Goal: Task Accomplishment & Management: Use online tool/utility

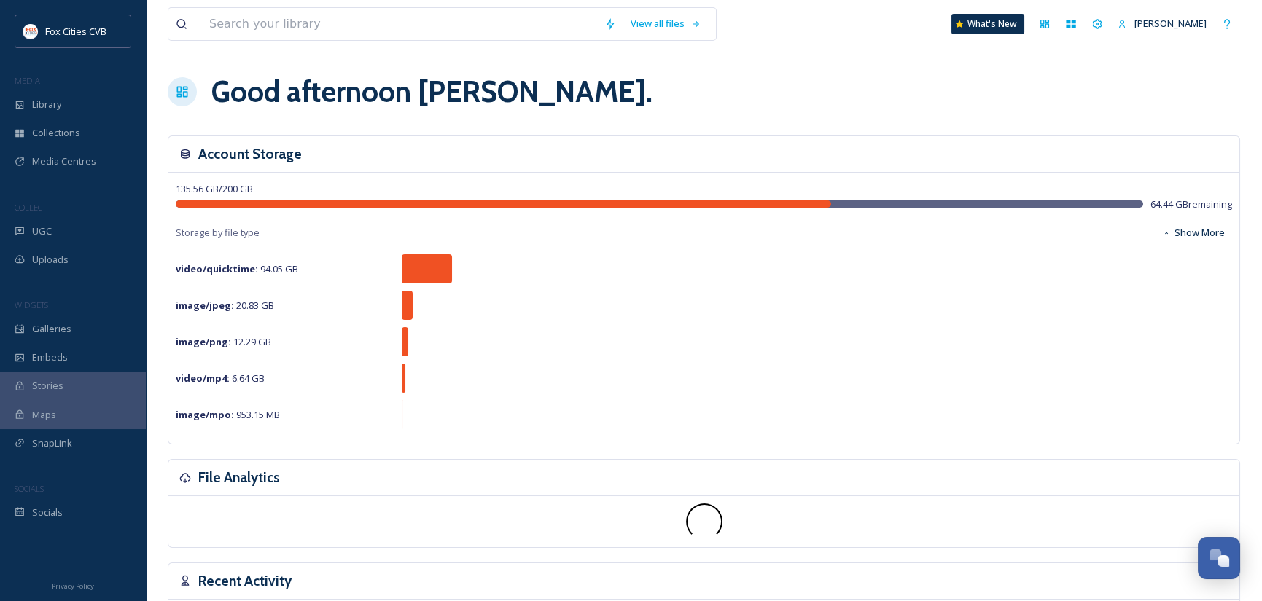
scroll to position [1012, 0]
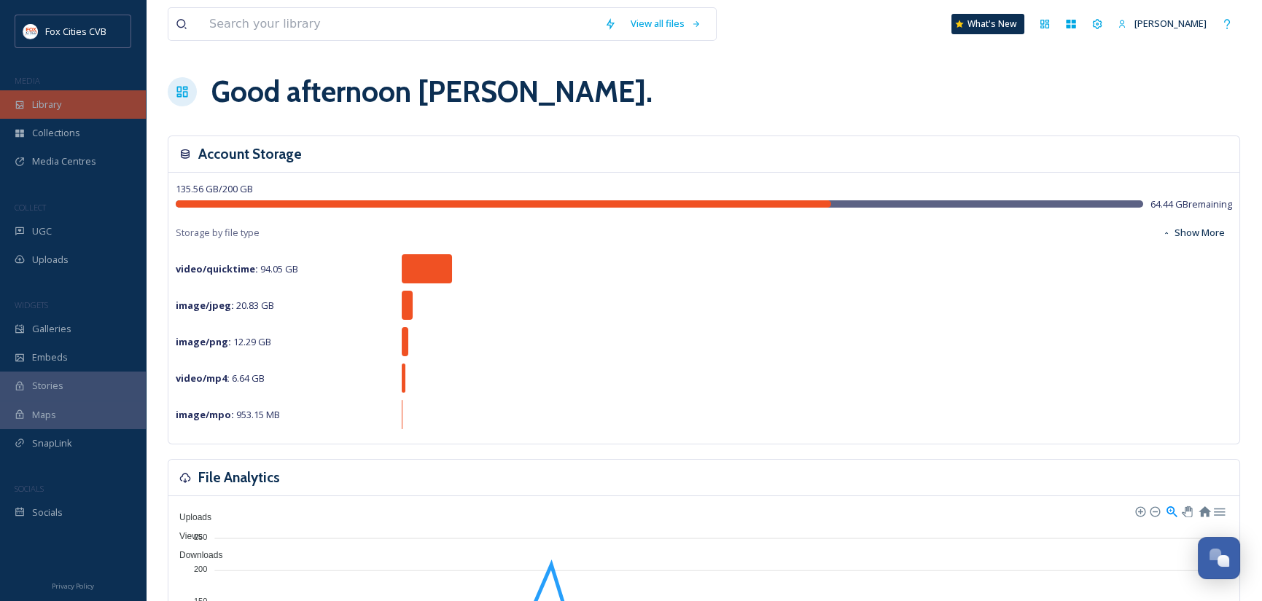
click at [40, 108] on span "Library" at bounding box center [46, 105] width 29 height 14
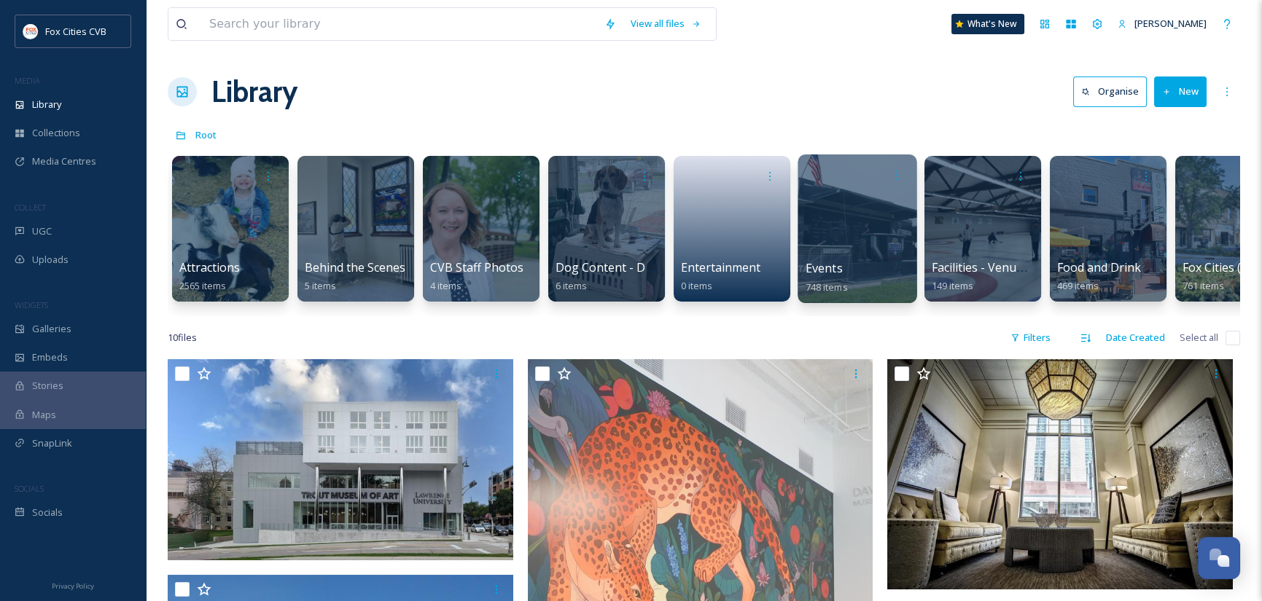
click at [849, 219] on div at bounding box center [857, 229] width 119 height 149
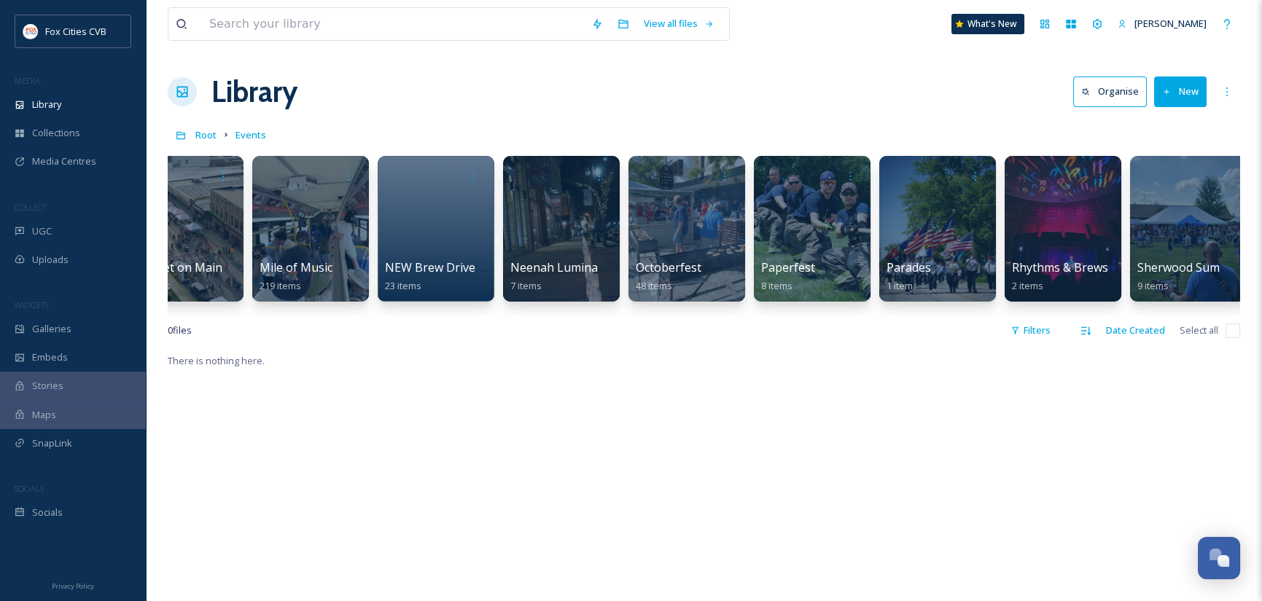
scroll to position [0, 3550]
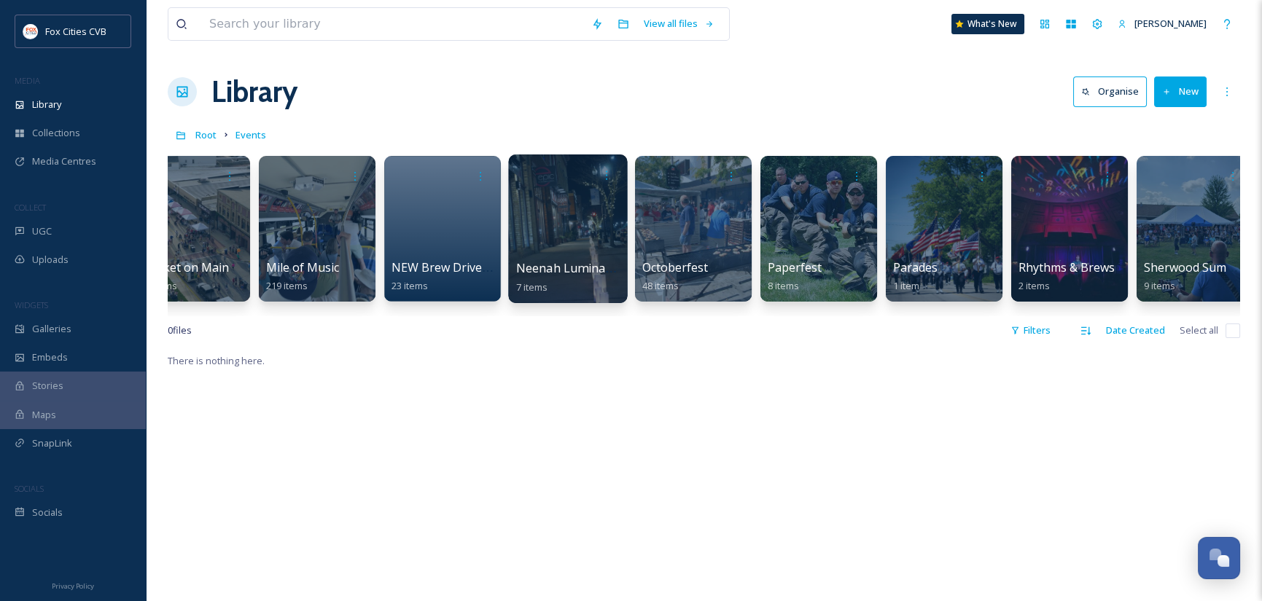
click at [570, 232] on div at bounding box center [567, 229] width 119 height 149
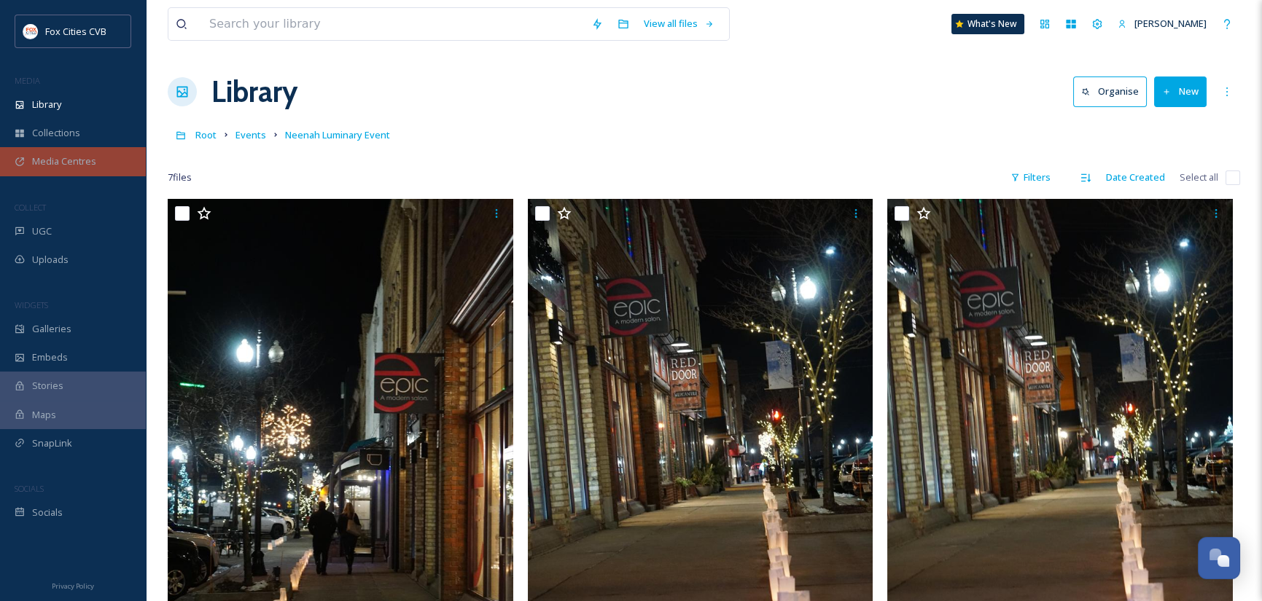
click at [73, 155] on span "Media Centres" at bounding box center [64, 162] width 64 height 14
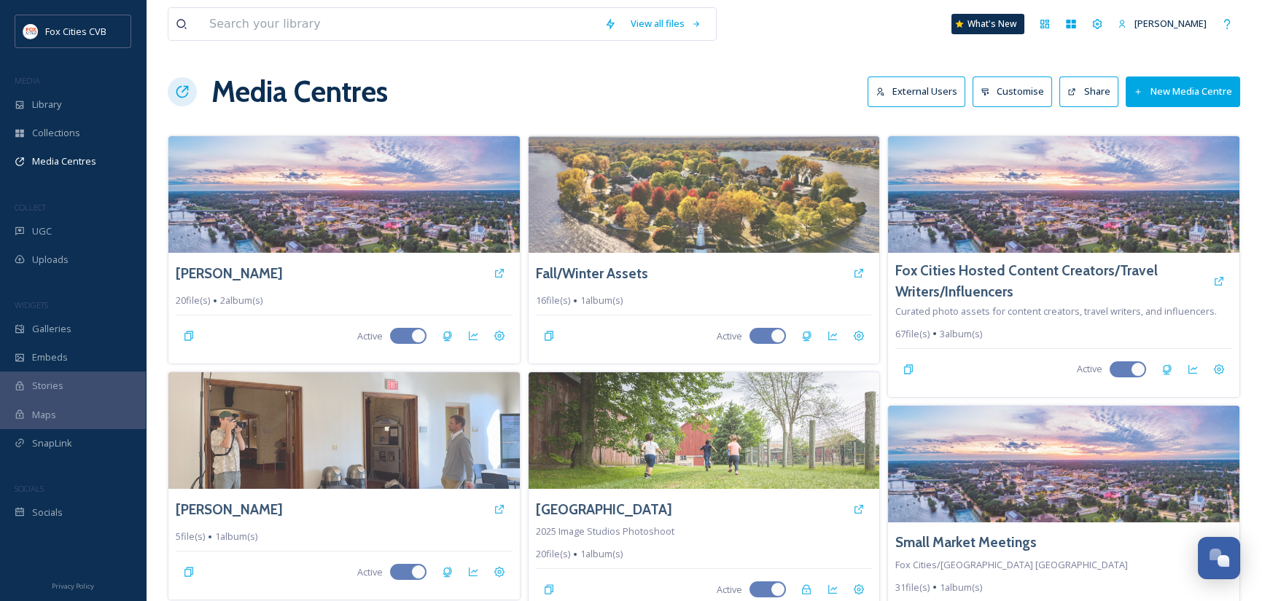
click at [1162, 97] on button "New Media Centre" at bounding box center [1183, 92] width 114 height 30
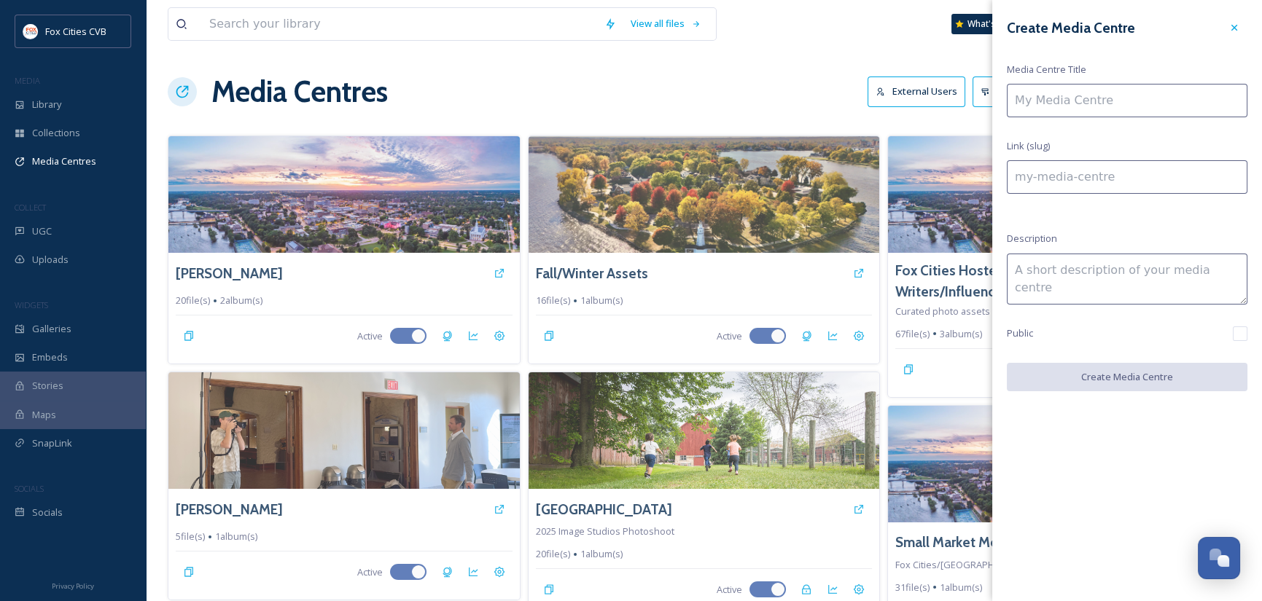
click at [1137, 98] on input at bounding box center [1127, 101] width 241 height 34
type input "N"
type input "n"
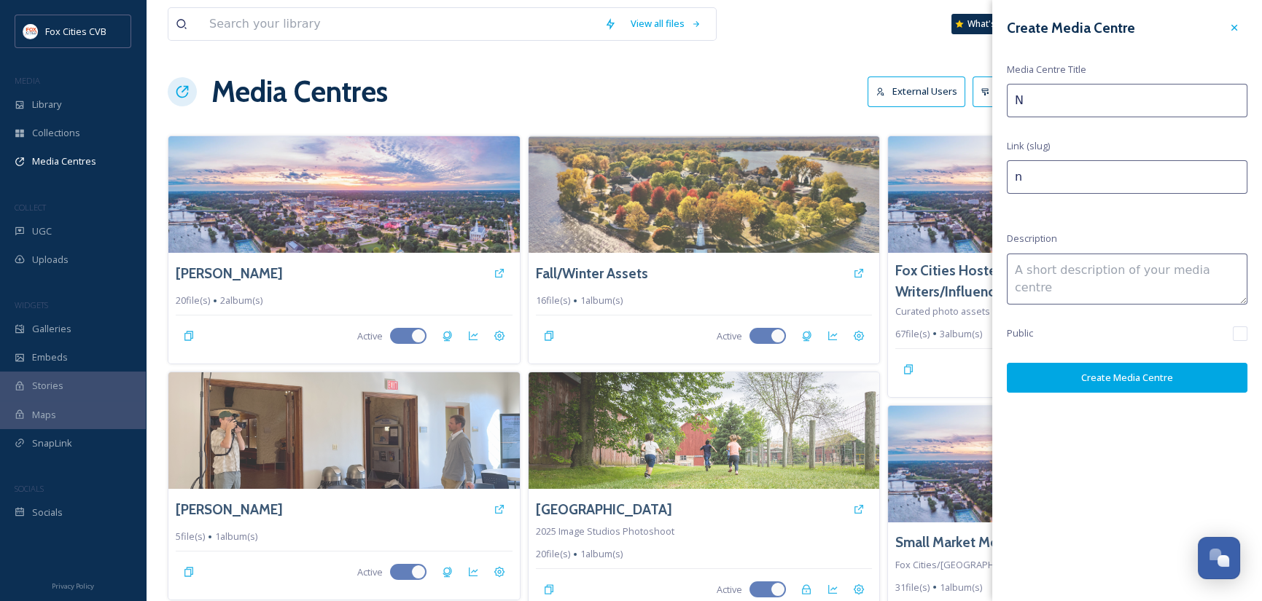
type input "Ne"
type input "ne"
type input "Nee"
type input "nee"
type input "Neen"
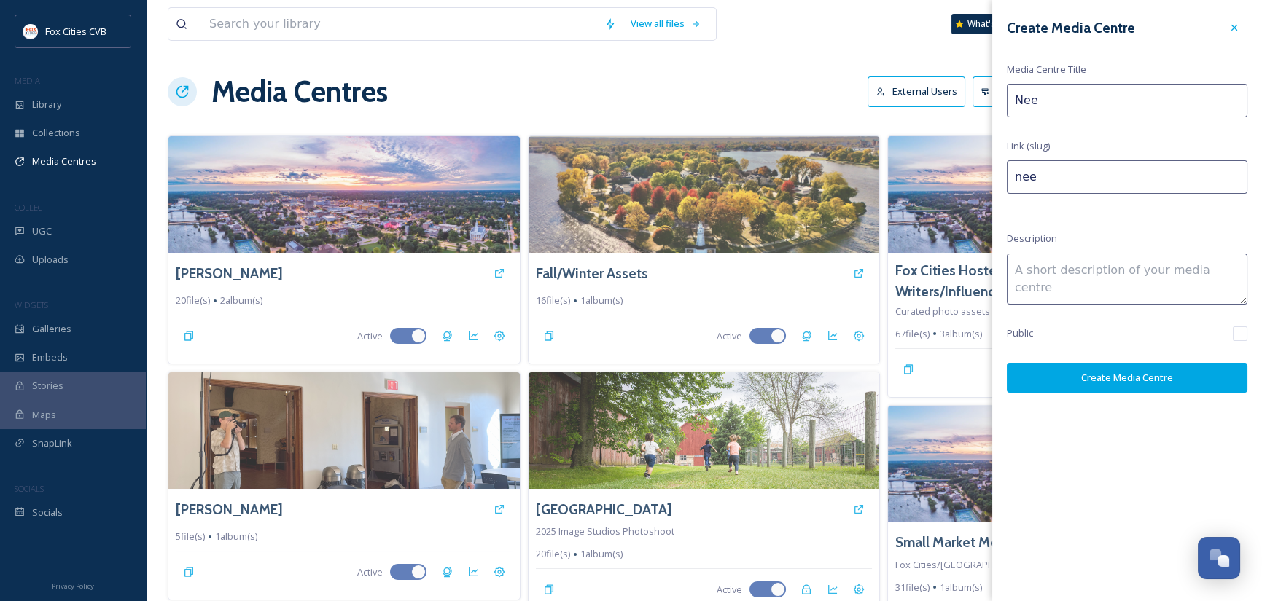
type input "neen"
type input "[PERSON_NAME]"
type input "Neenah"
type input "neenah"
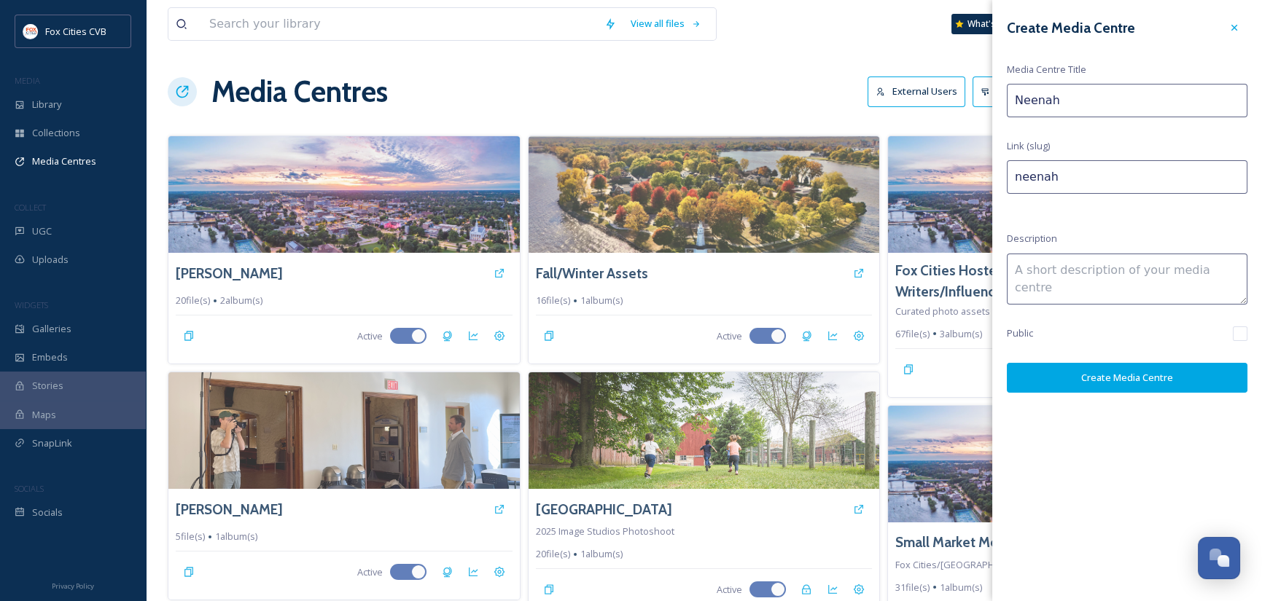
type input "Neenah"
type input "neenah-"
type input "Neenah S"
type input "neenah-s"
type input "[PERSON_NAME]"
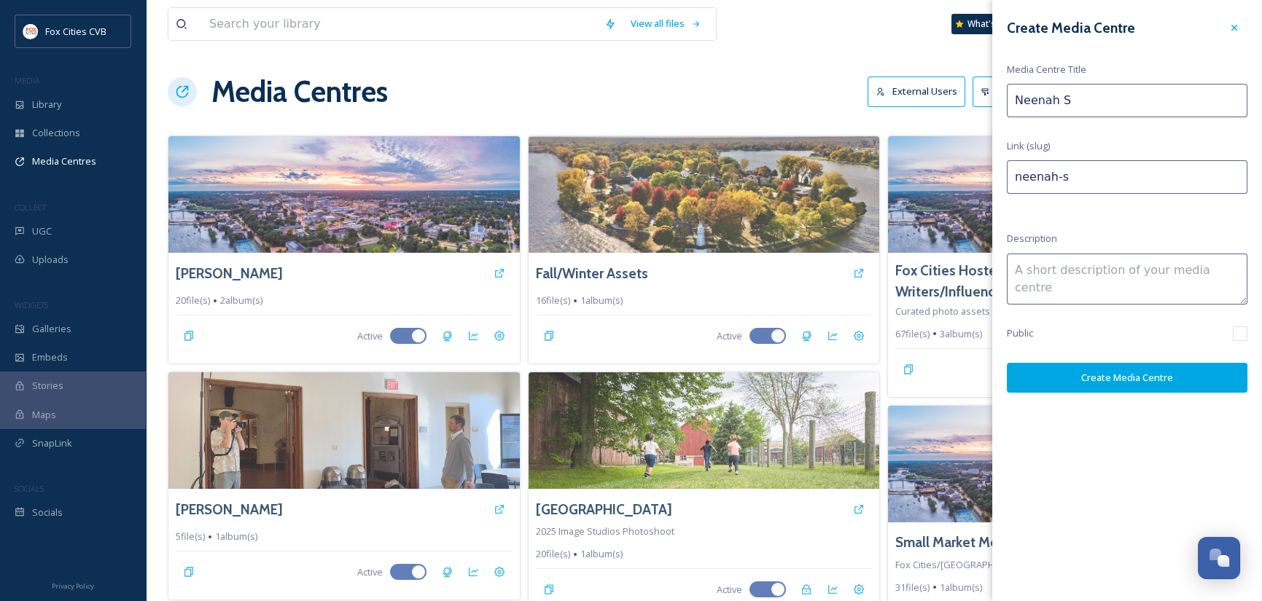
type input "neenah-sm"
type input "Neenah Sma"
type input "neenah-sma"
type input "Neenah Smal"
type input "neenah-smal"
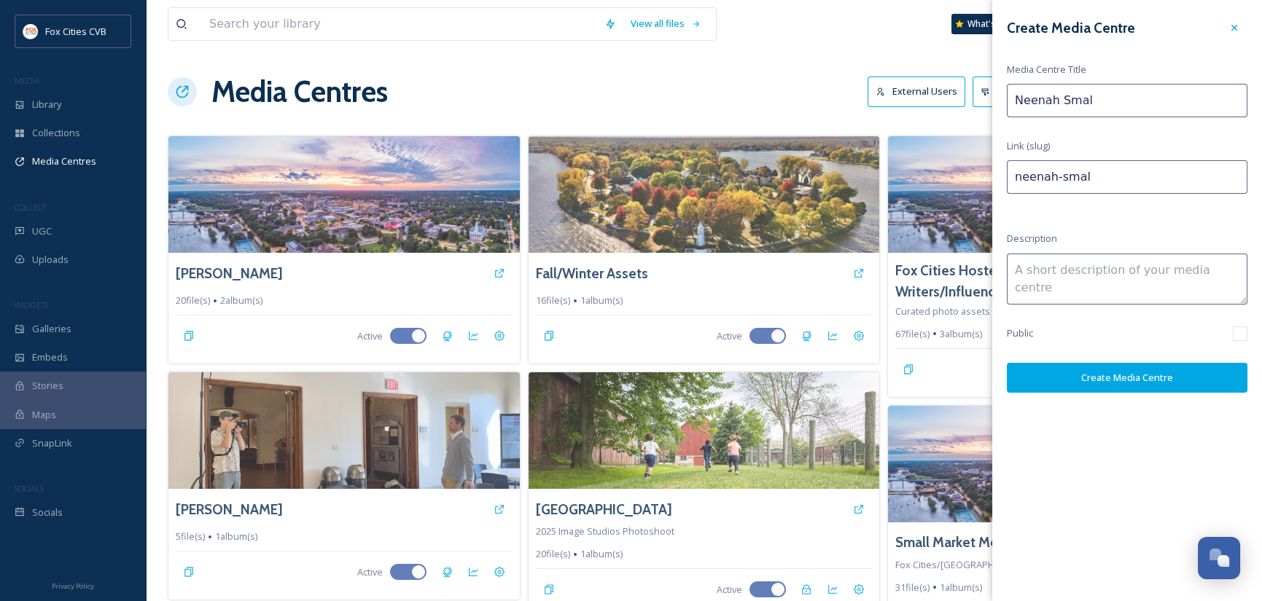
type input "Neenah Small"
type input "neenah-small"
type input "Neenah Small"
type input "neenah-small-"
type input "Neenah Small T"
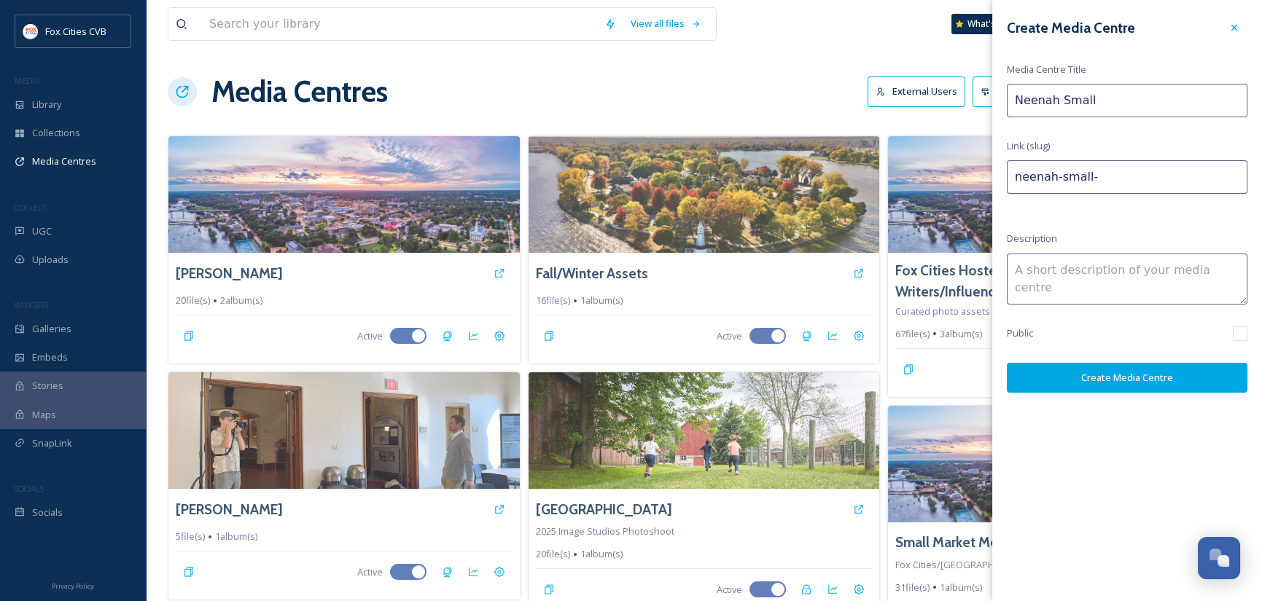
type input "neenah-small-t"
type input "Neenah Small To"
type input "neenah-small-to"
type input "Neenah Small Tow"
type input "neenah-small-tow"
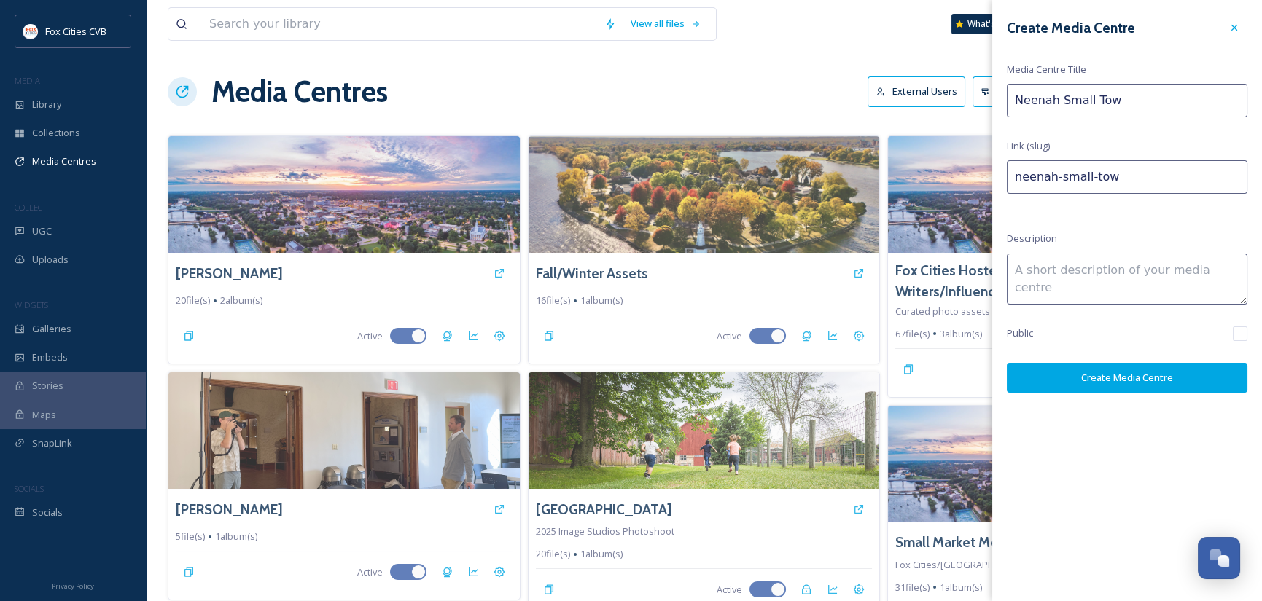
type input "Neenah Small Town"
type input "neenah-small-town"
type input "Neenah Small Town"
type input "neenah-small-town-"
type input "Neenah Small Town C"
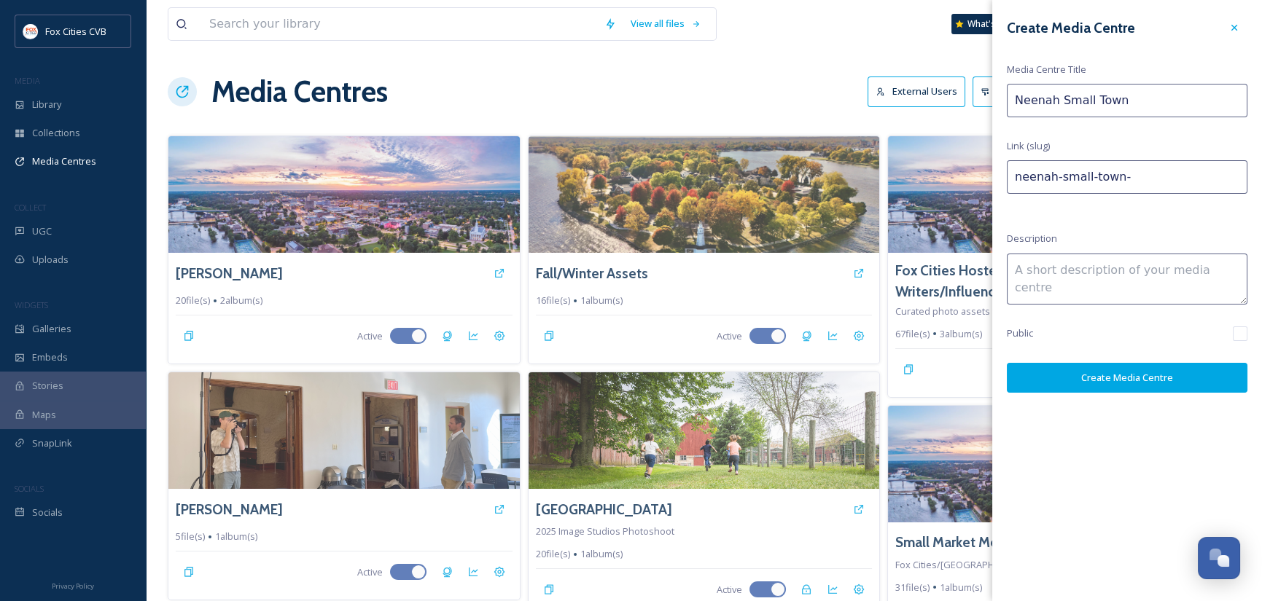
type input "neenah-small-town-c"
type input "Neenah Small Town Ch"
type input "neenah-small-town-ch"
type input "Neenah Small Town Cha"
type input "neenah-small-town-cha"
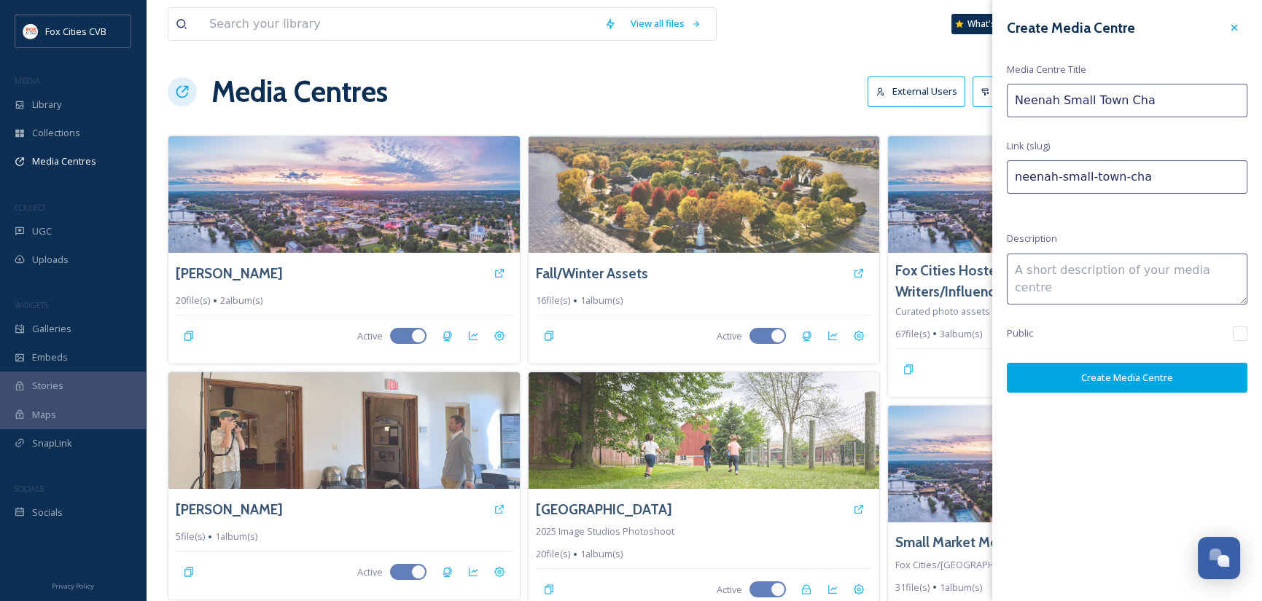
type input "Neenah Small Town Char"
type input "neenah-small-town-[GEOGRAPHIC_DATA]"
type input "Neenah Small Town Charm"
type input "neenah-small-town-charm"
type input "Neenah Small Town Charm"
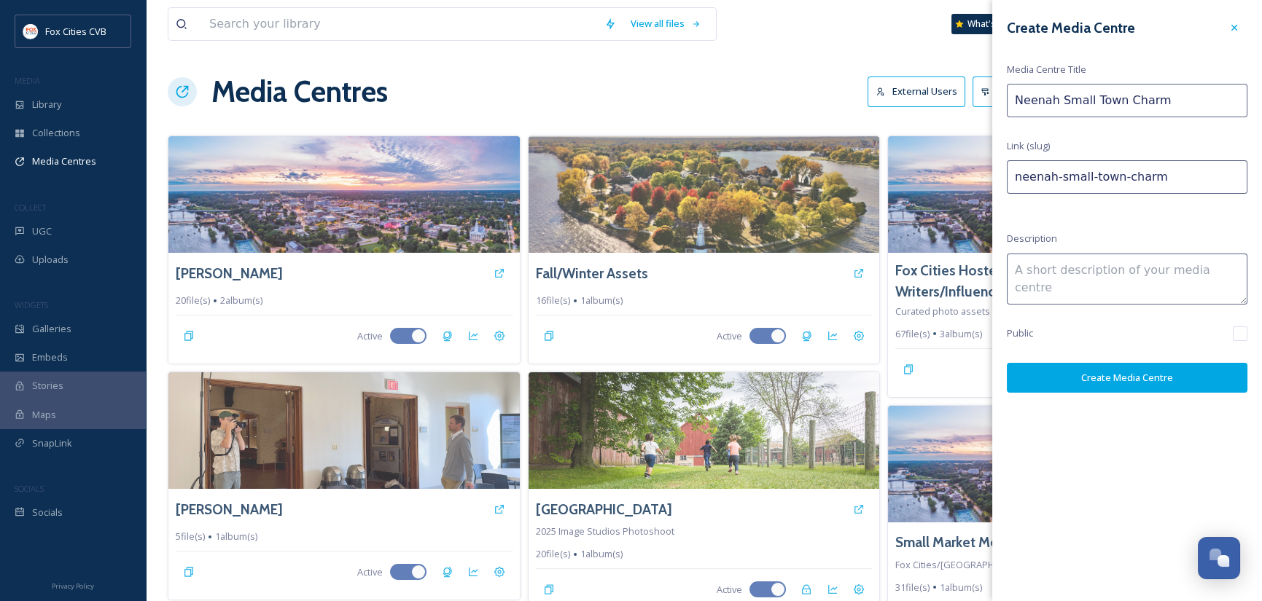
type input "neenah-small-town-charm-"
type input "Neenah Small Town Charm &"
type input "neenah-small-town-charm--"
type input "Neenah Small Town Charm & C"
type input "neenah-small-town-charm--c"
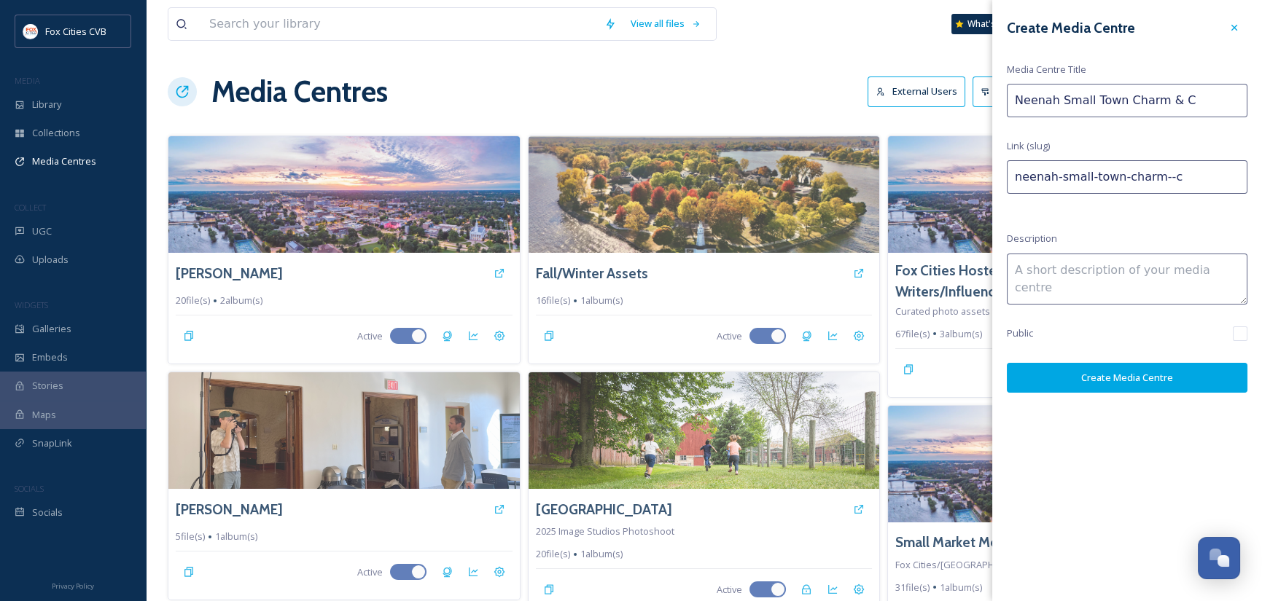
type input "Neenah Small Town Charm & Ch"
type input "neenah-small-town-charm--ch"
type input "Neenah Small Town Charm & Chr"
type input "neenah-small-town-charm--chr"
type input "Neenah Small Town Charm & Chri"
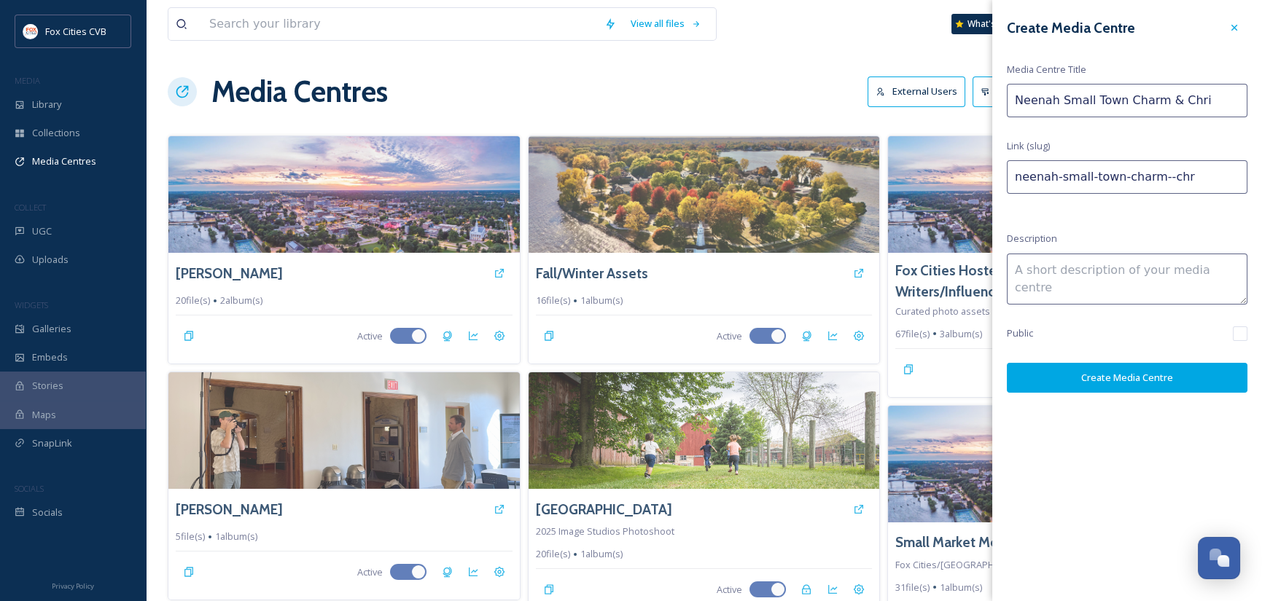
type input "neenah-small-town-charm--chri"
type input "Neenah Small Town Charm & [PERSON_NAME]"
type input "neenah-small-town-charm--[PERSON_NAME]"
type input "Neenah Small Town Charm & [DEMOGRAPHIC_DATA]"
type input "neenah-small-town-charm--[PERSON_NAME]"
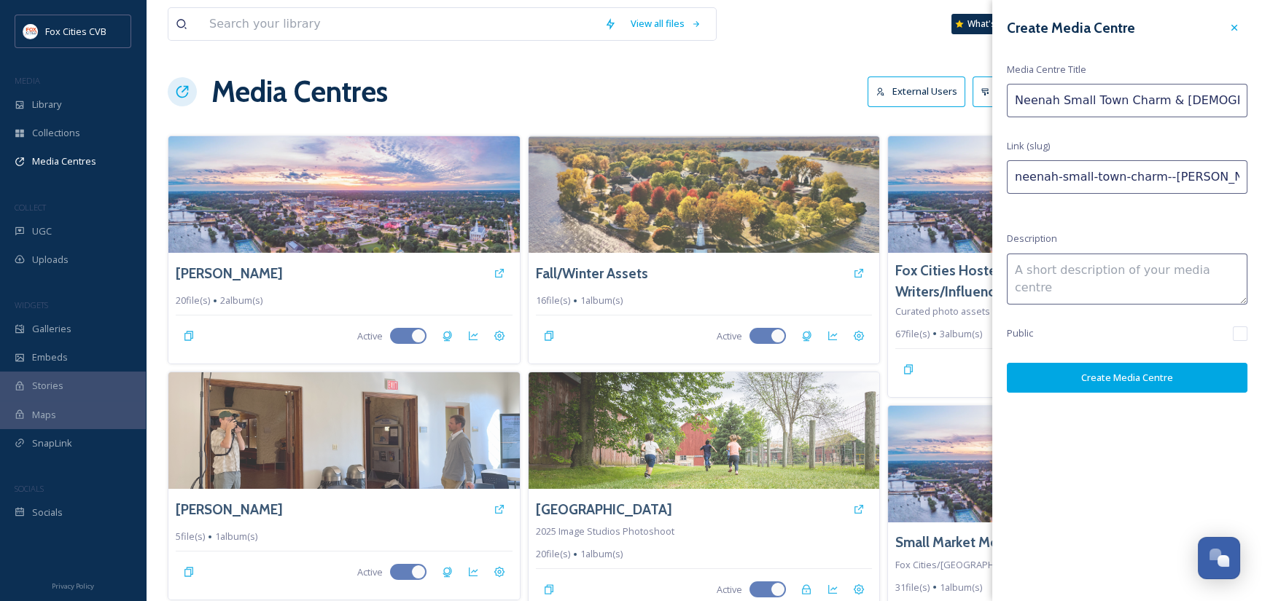
type input "Neenah Small Town Charm & [PERSON_NAME]"
type input "neenah-small-town-charm--[GEOGRAPHIC_DATA]"
type input "Neenah Small Town Charm & [DEMOGRAPHIC_DATA]"
type input "neenah-small-town-charm--[PERSON_NAME]"
type input "Neenah Small Town Charm & Christm"
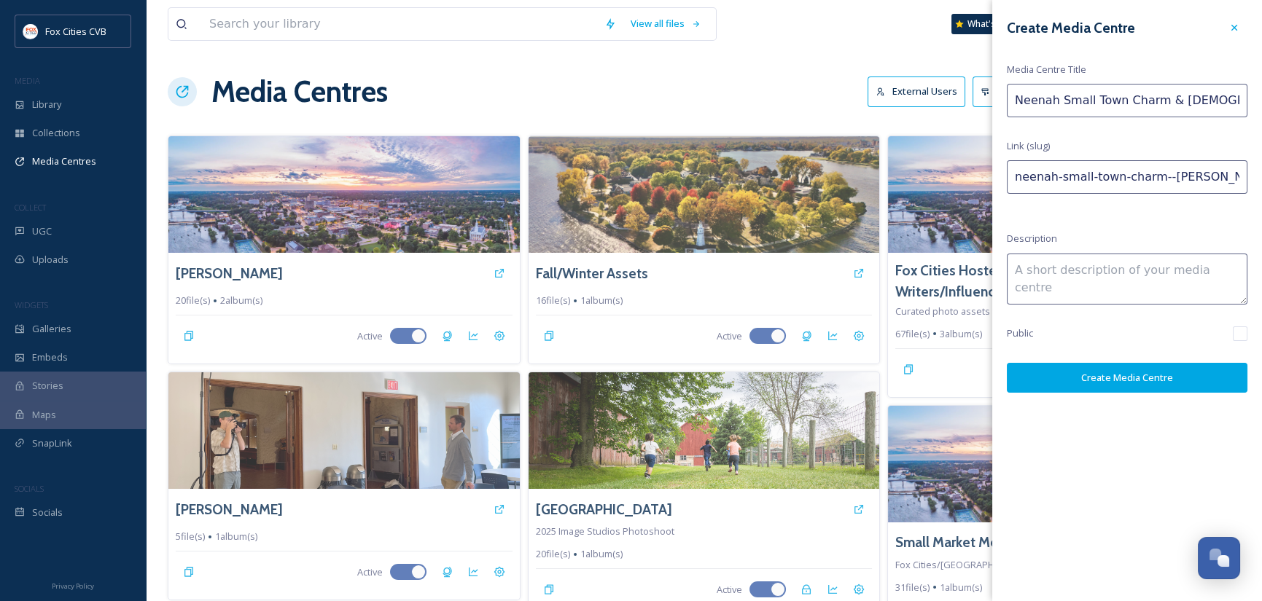
type input "neenah-small-town-charm--christm"
type input "Neenah Small Town Charm & [PERSON_NAME]"
type input "neenah-small-town-charm--[GEOGRAPHIC_DATA]"
type input "Neenah Small Town Charm & Christmas"
type input "neenah-small-town-charm--christmas"
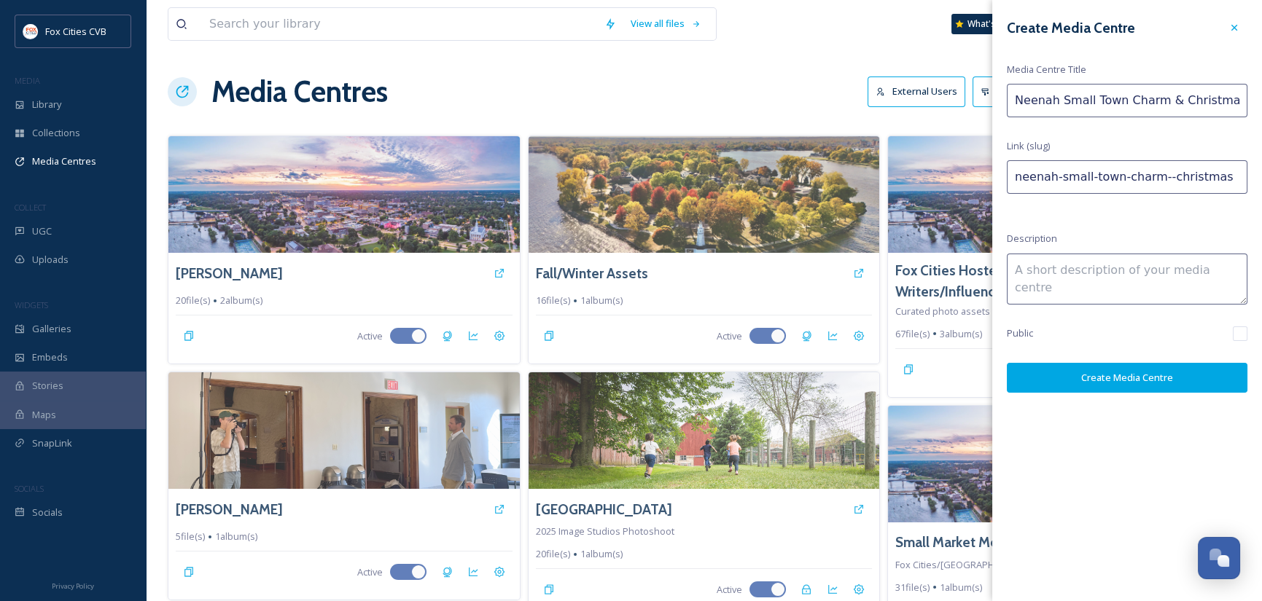
type input "Neenah Small Town Charm & [PERSON_NAME]"
type input "neenah-small-town-charm--[GEOGRAPHIC_DATA]"
type input "Neenah Small Town Charm & Christm"
type input "neenah-small-town-charm--christm"
type input "Neenah Small Town Charm & [DEMOGRAPHIC_DATA]"
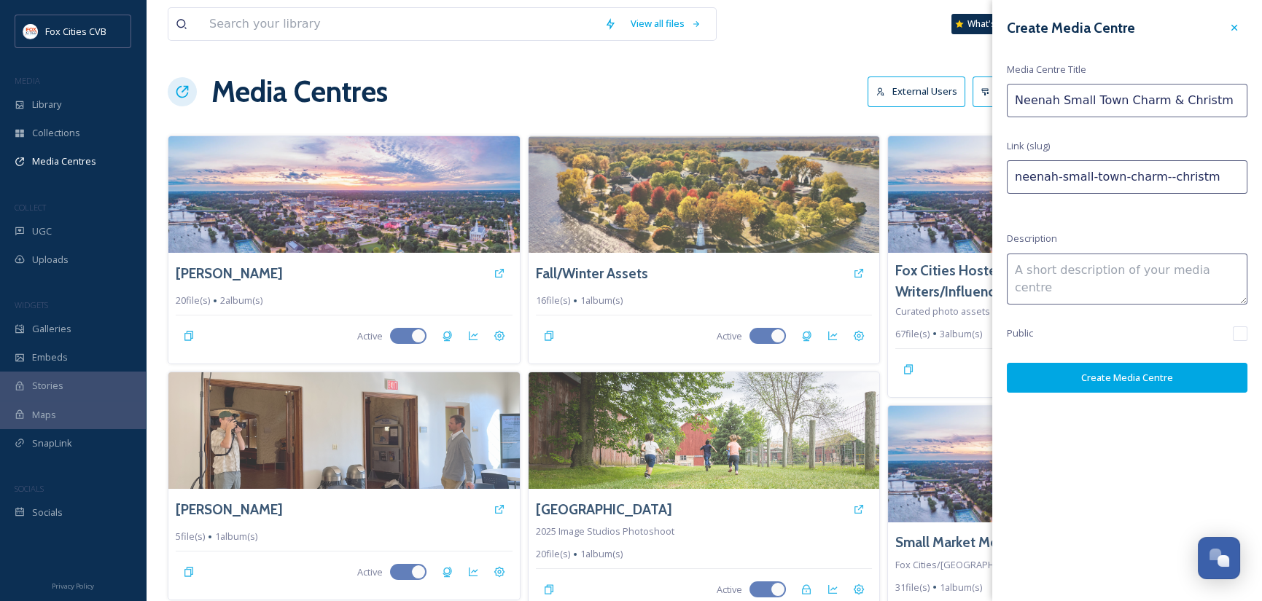
type input "neenah-small-town-charm--[PERSON_NAME]"
type input "Neenah Small Town Charm & [PERSON_NAME]"
type input "neenah-small-town-charm--[PERSON_NAME]"
type input "Neenah Small Town Charm & Chri"
type input "neenah-small-town-charm--chri"
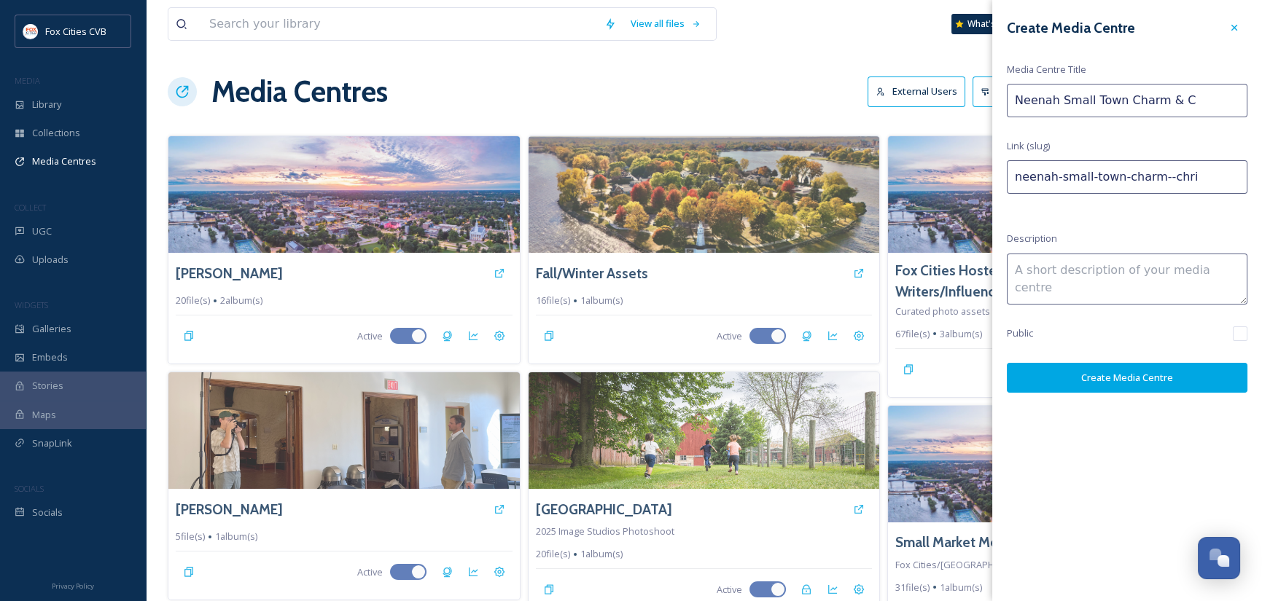
type input "Neenah Small Town Charm &"
type input "neenah-small-town-charm--"
type input "Neenah Small Town C"
type input "neenah-small-town-c"
type input "Neenah Small Town"
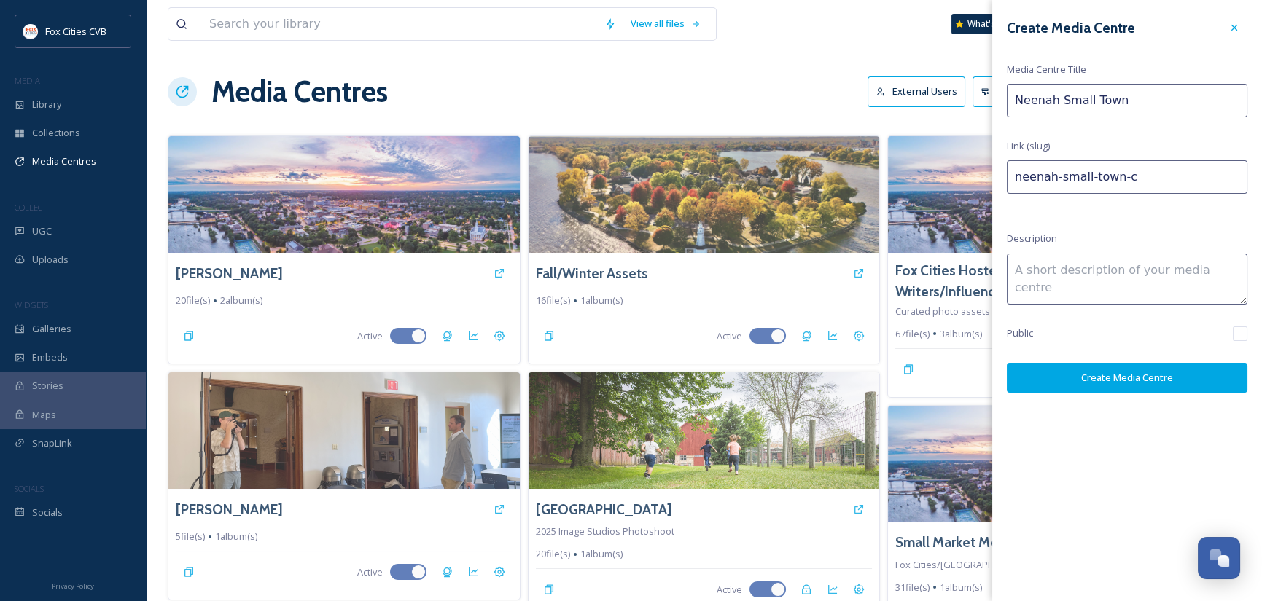
type input "neenah-small-town"
type input "Neenah Small Town"
type input "neenah-small-town-"
type input "Neenah Small Town C"
type input "neenah-small-town-c"
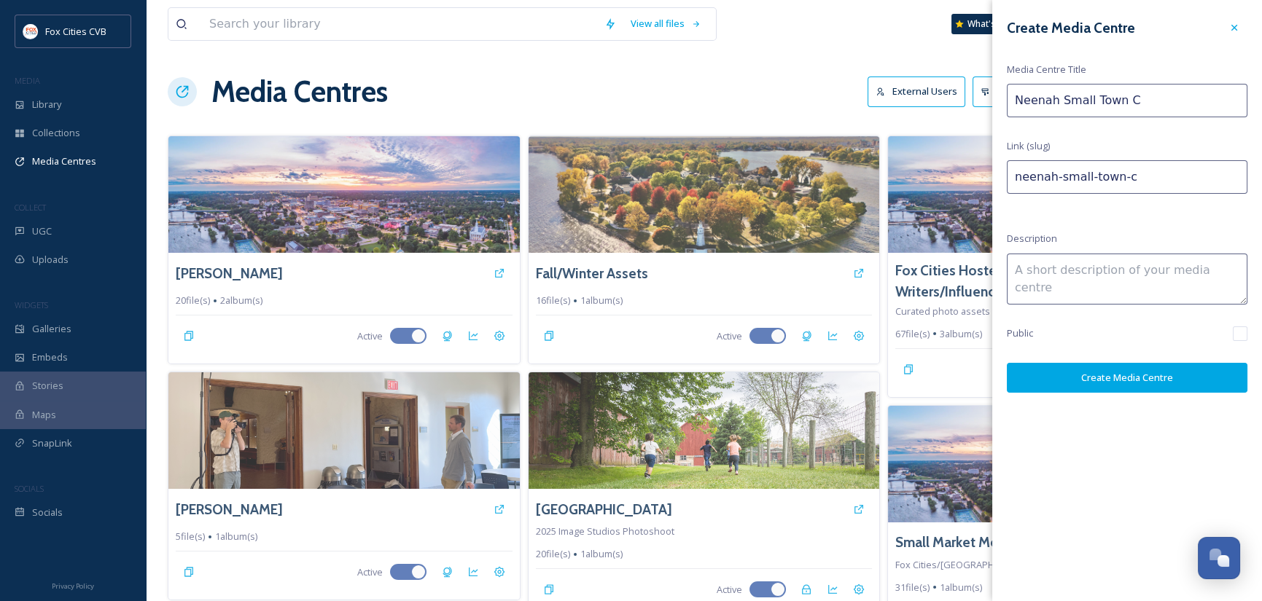
type input "Neenah Small Town Ch"
type input "neenah-small-town-ch"
type input "Neenah Small Town Chr"
type input "neenah-small-town-chr"
type input "Neenah Small Town Chri"
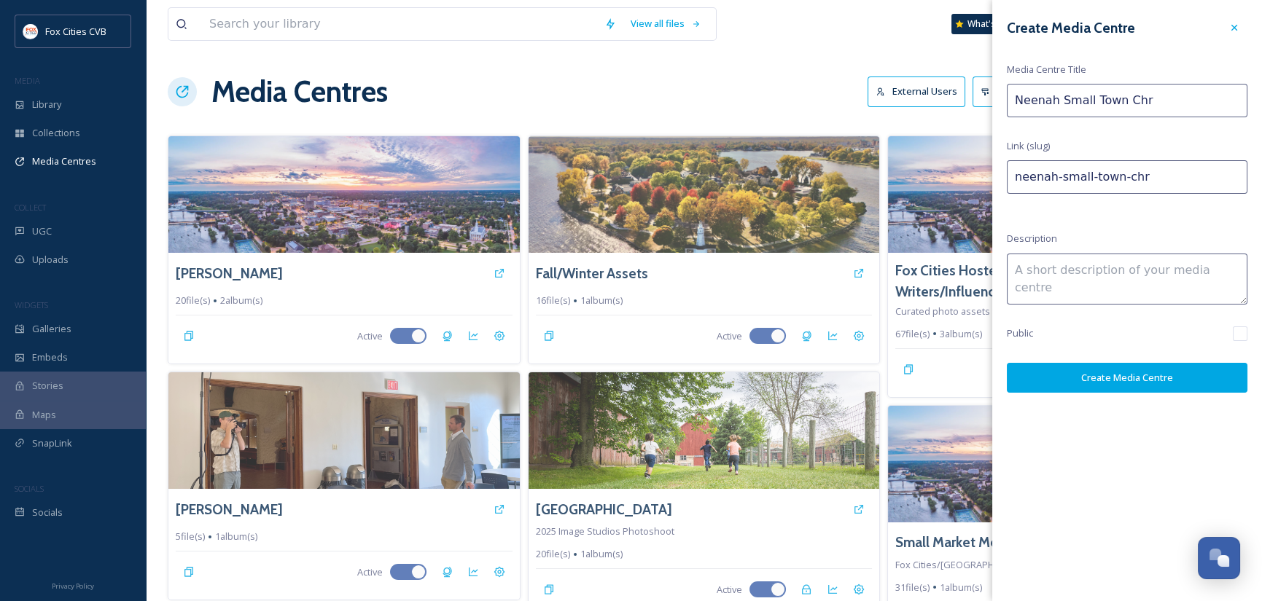
type input "neenah-small-town-[GEOGRAPHIC_DATA]"
type input "Neenah Small Town [PERSON_NAME]"
type input "neenah-small-town-[PERSON_NAME]"
type input "Neenah Small Town [DEMOGRAPHIC_DATA]"
type input "neenah-small-town-[PERSON_NAME]"
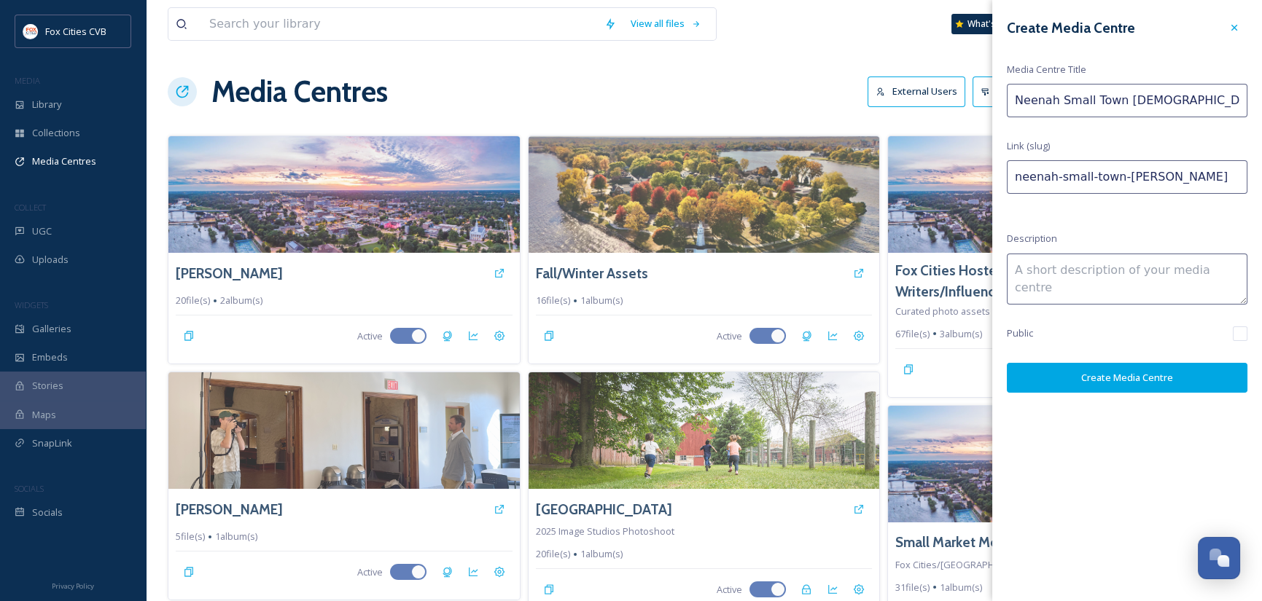
type input "Neenah Small Town Christm"
type input "neenah-small-town-[GEOGRAPHIC_DATA]"
type input "Neenah Small Town Christma"
type input "neenah-small-town-[GEOGRAPHIC_DATA]"
type input "Neenah Small Town Christmas"
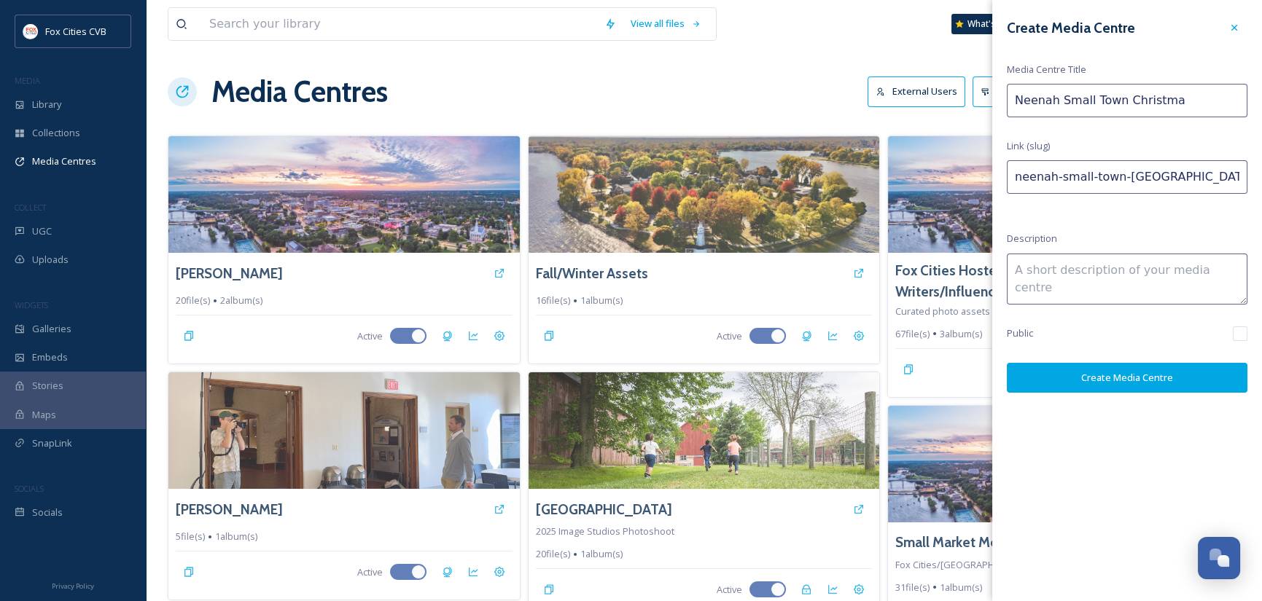
type input "neenah-small-town-christmas"
type input "Neenah Small Town Christmas"
click at [1167, 378] on button "Create Media Centre" at bounding box center [1127, 378] width 241 height 30
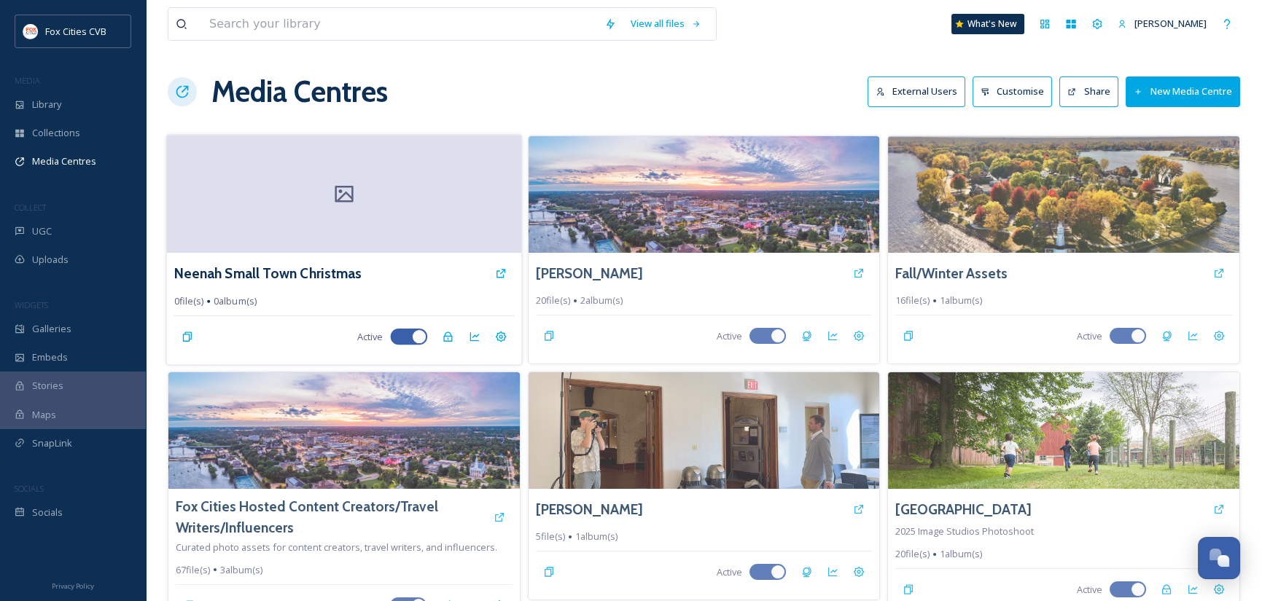
click at [429, 201] on div at bounding box center [344, 194] width 354 height 118
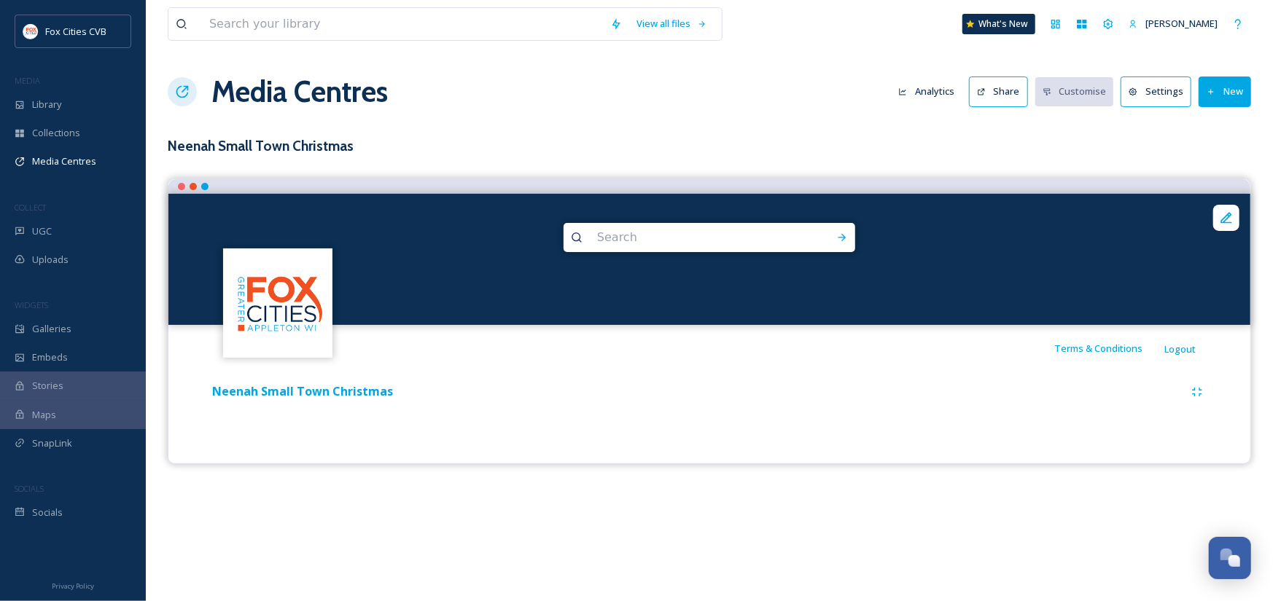
click at [1225, 98] on button "New" at bounding box center [1225, 92] width 52 height 30
click at [1214, 156] on span "Add Album" at bounding box center [1219, 154] width 47 height 14
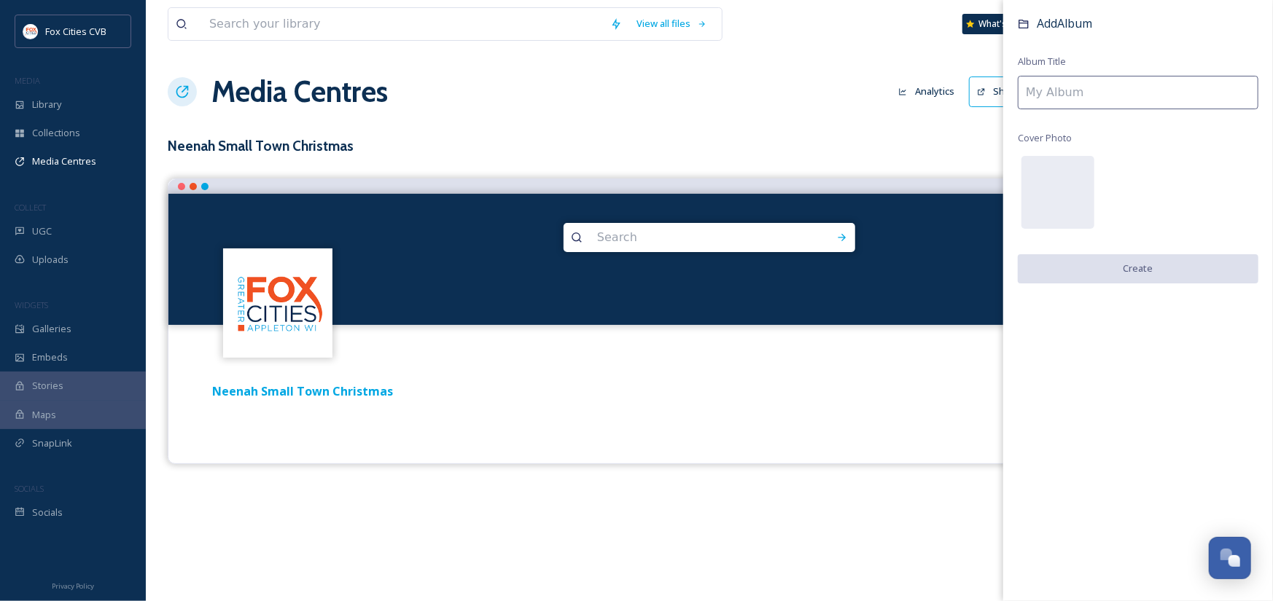
click at [1059, 87] on input at bounding box center [1138, 93] width 241 height 34
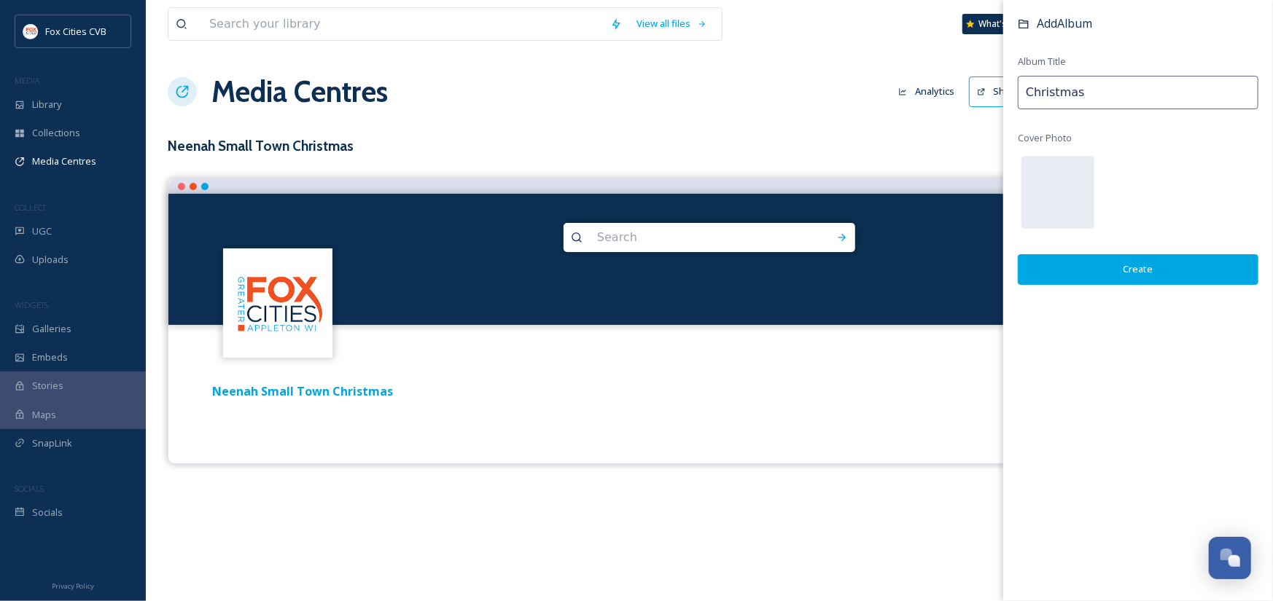
type input "Christmas"
click at [1142, 270] on button "Create" at bounding box center [1138, 269] width 241 height 30
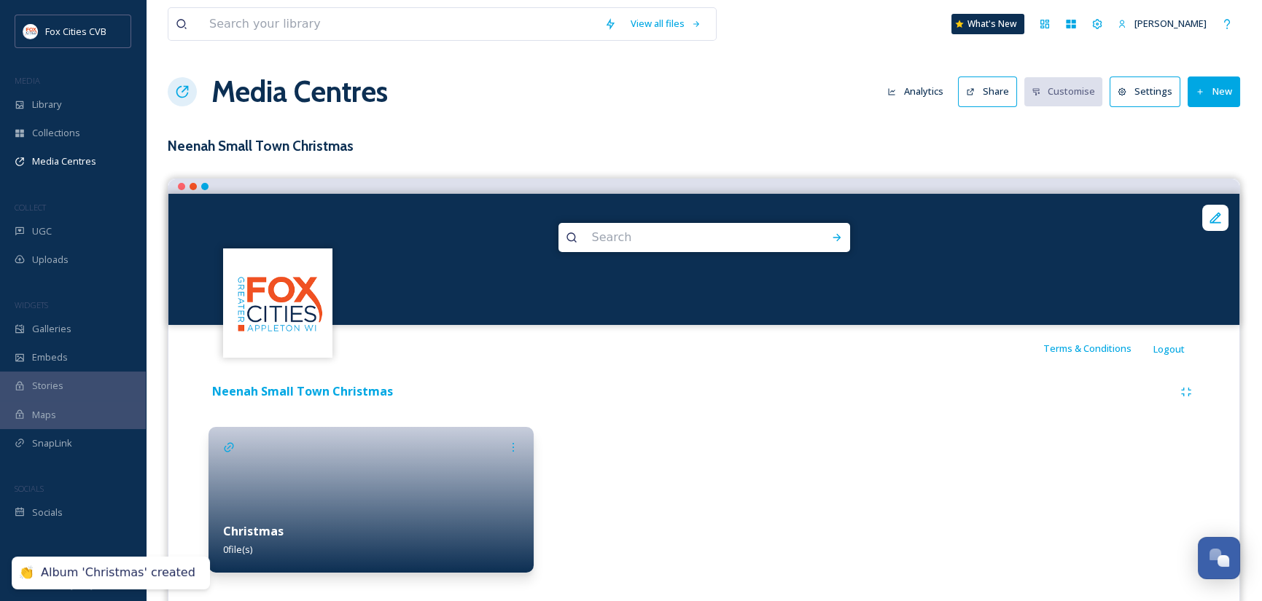
click at [1224, 90] on button "New" at bounding box center [1214, 92] width 52 height 30
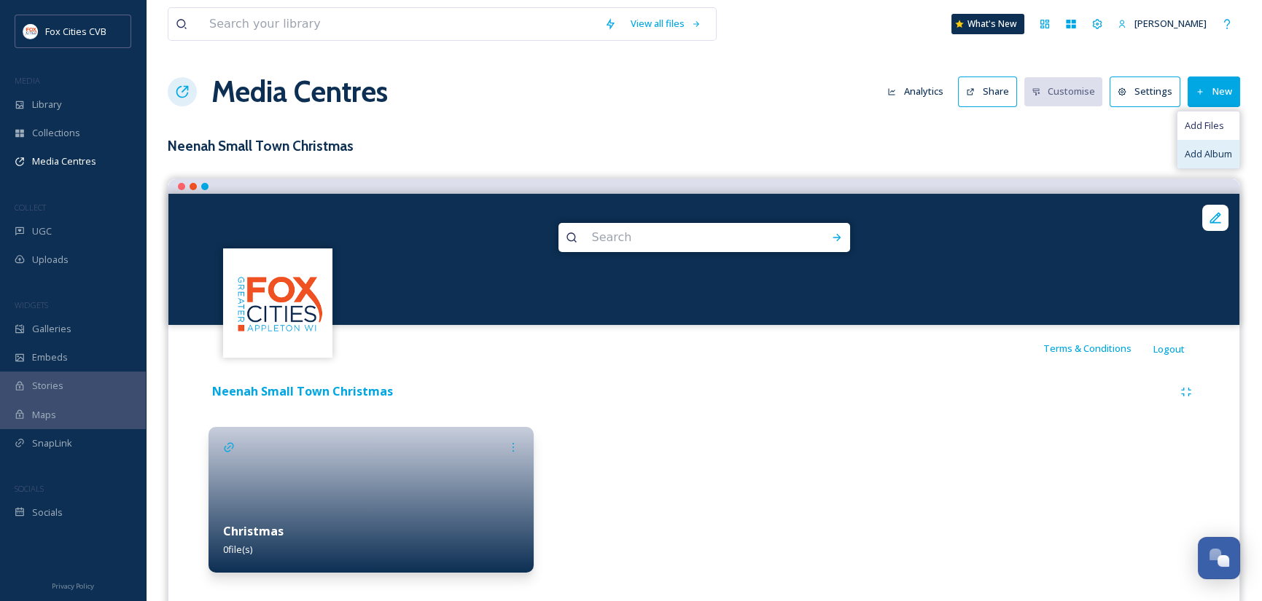
click at [1213, 156] on span "Add Album" at bounding box center [1208, 154] width 47 height 14
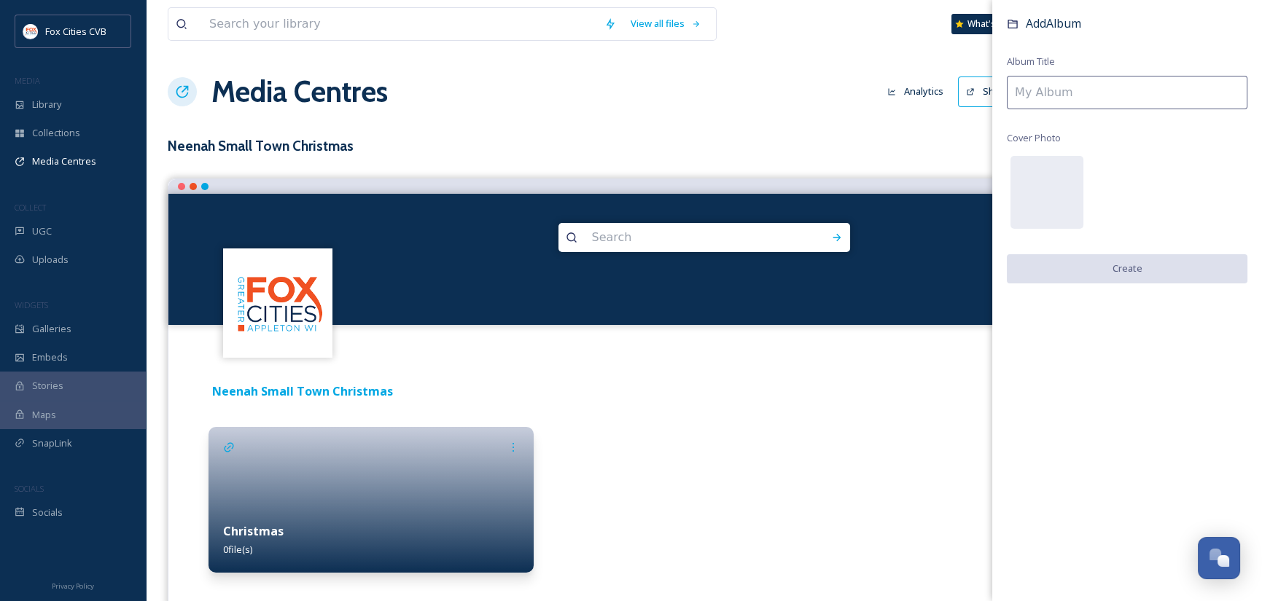
click at [1092, 93] on input at bounding box center [1127, 93] width 241 height 34
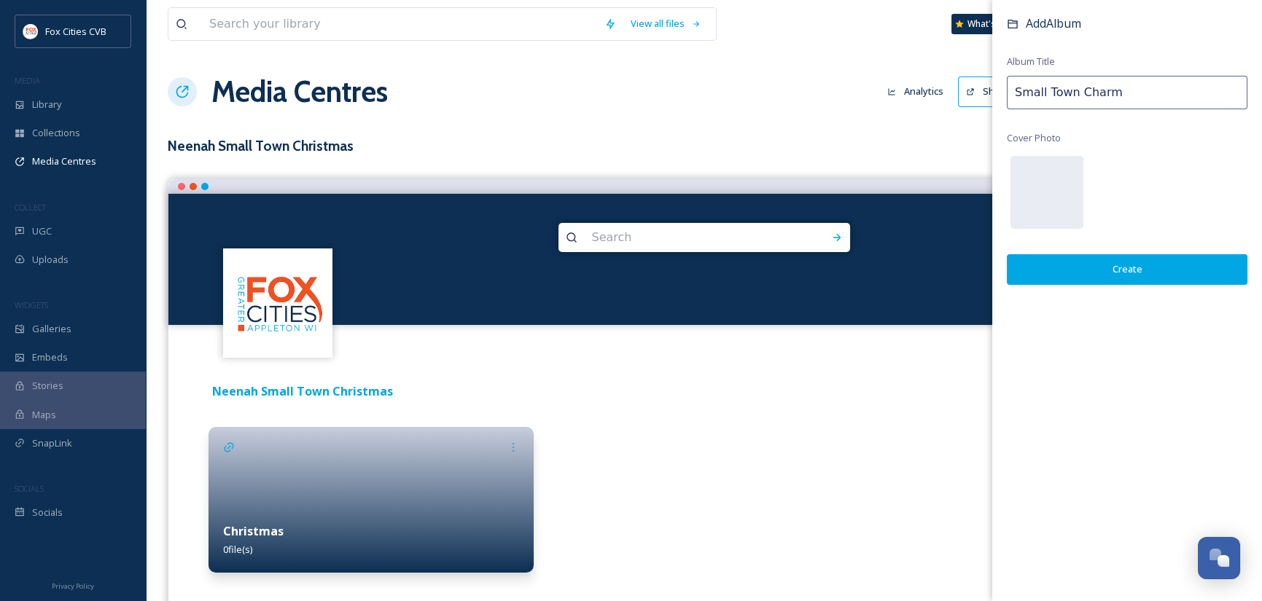
type input "Small Town Charm"
click at [1115, 268] on button "Create" at bounding box center [1127, 269] width 241 height 30
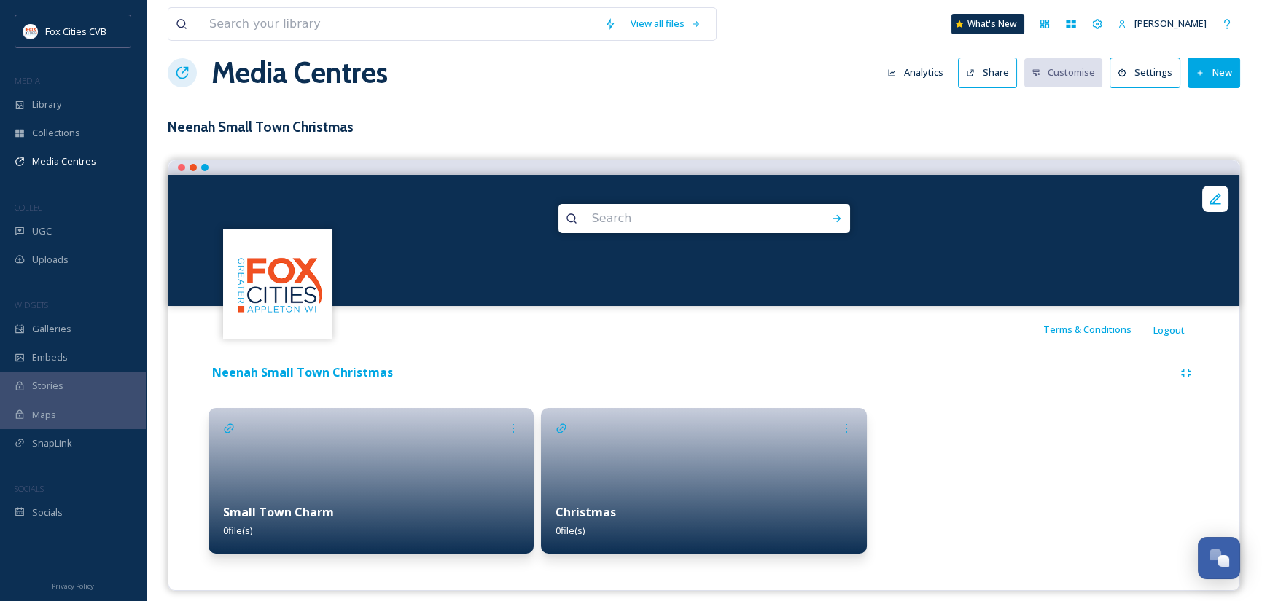
scroll to position [29, 0]
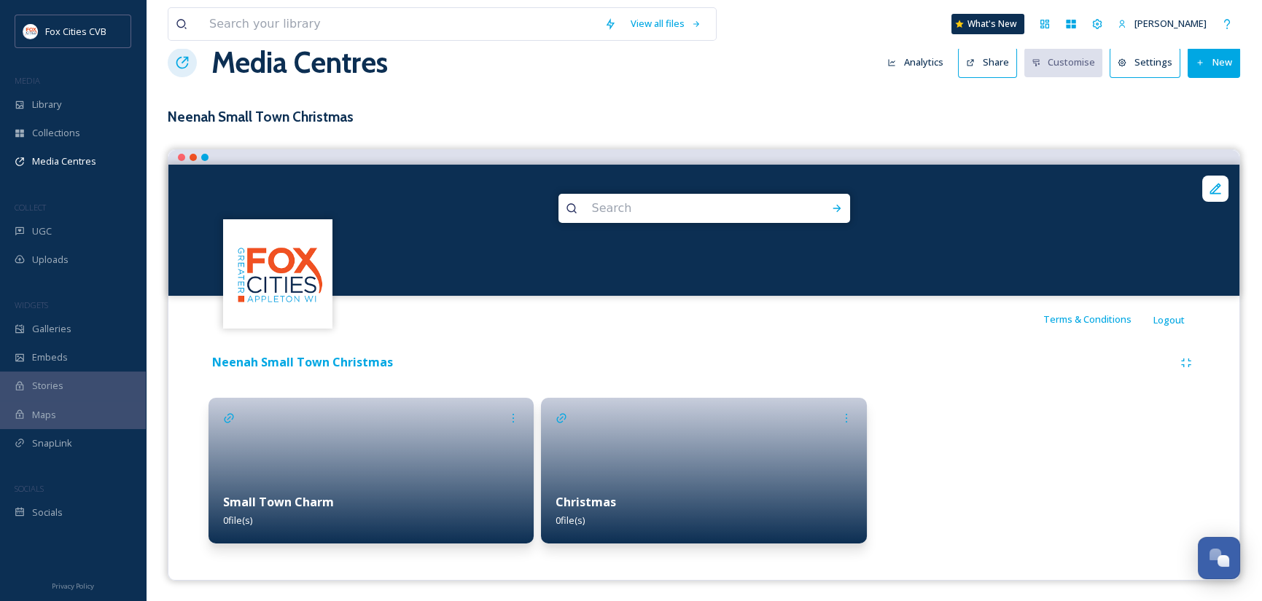
click at [626, 494] on div "Christmas 0 file(s)" at bounding box center [703, 511] width 325 height 65
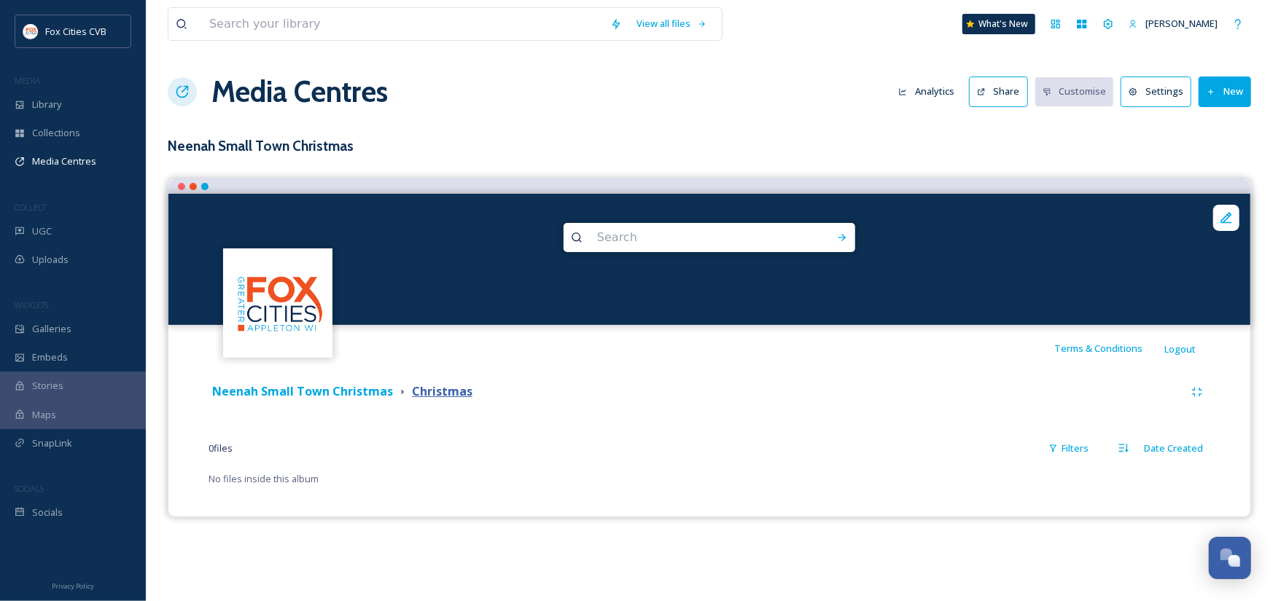
click at [451, 394] on strong "Christmas" at bounding box center [442, 391] width 61 height 16
click at [1228, 219] on icon at bounding box center [1226, 218] width 15 height 15
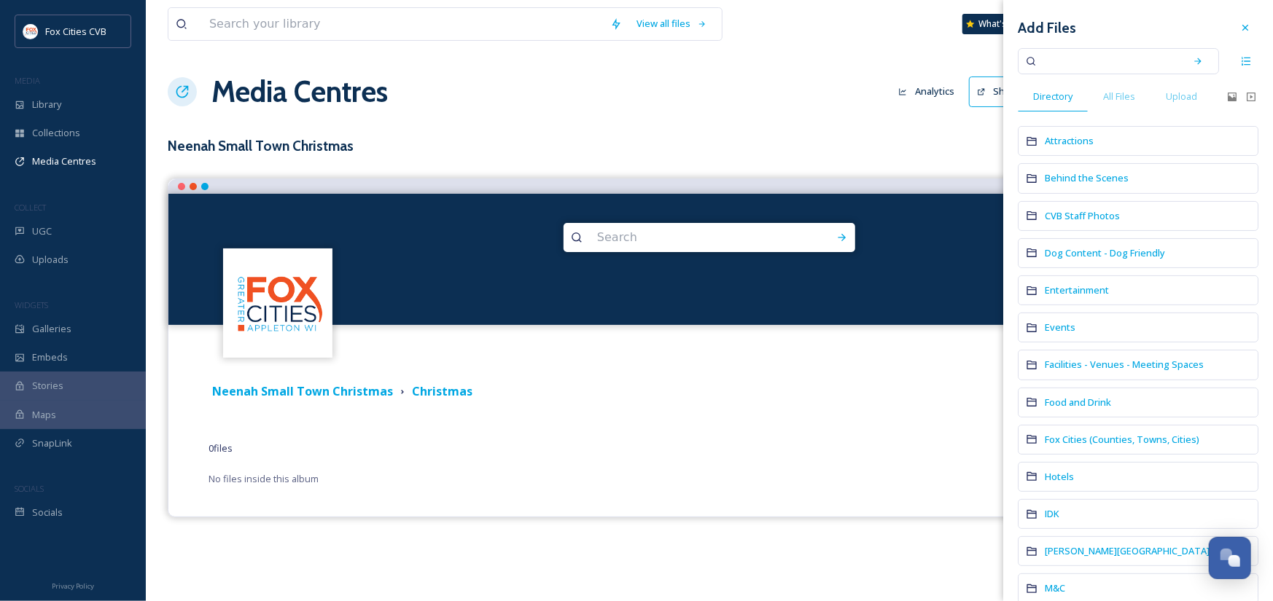
click at [875, 379] on div "Neenah Small Town Christmas Christmas" at bounding box center [710, 392] width 1002 height 26
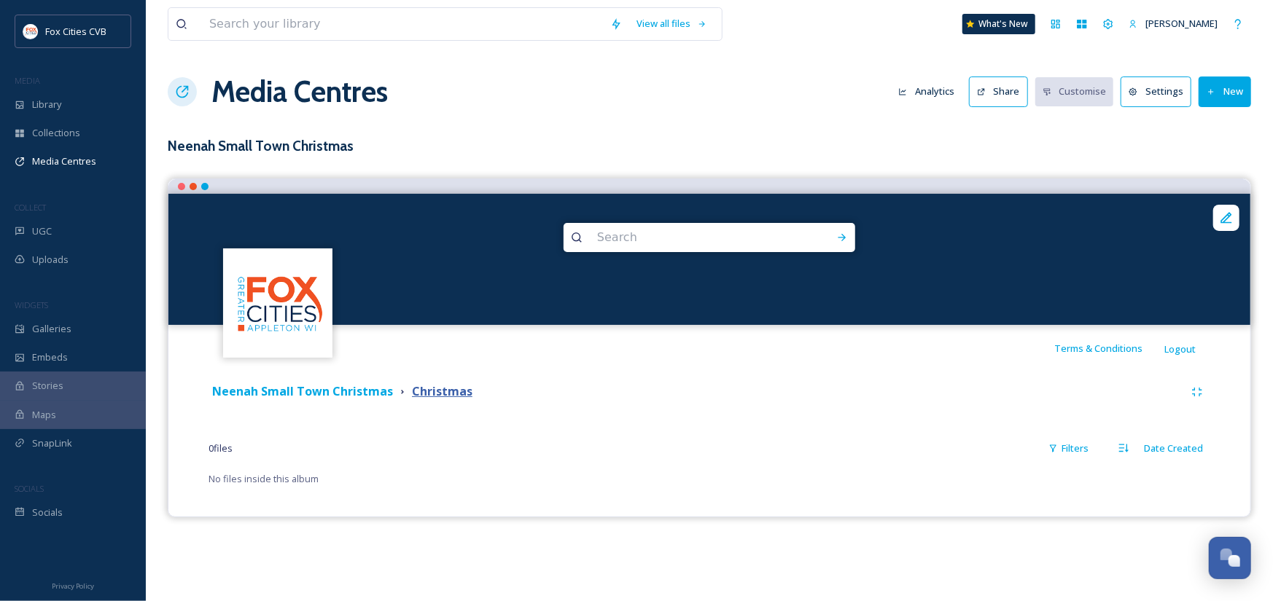
click at [429, 389] on strong "Christmas" at bounding box center [442, 391] width 61 height 16
drag, startPoint x: 429, startPoint y: 389, endPoint x: 432, endPoint y: 404, distance: 15.7
click at [432, 404] on div "Neenah Small Town Christmas Christmas" at bounding box center [710, 392] width 1002 height 26
click at [435, 391] on strong "Christmas" at bounding box center [442, 391] width 61 height 16
click at [1226, 215] on icon at bounding box center [1226, 217] width 11 height 11
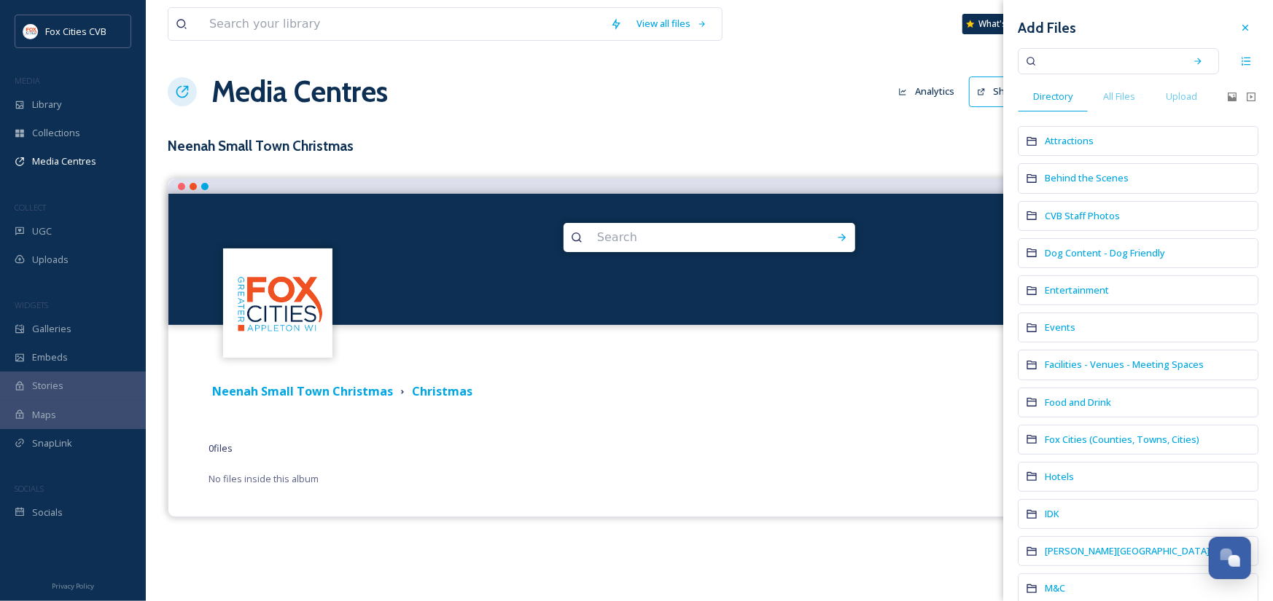
click at [774, 367] on div "Terms & Conditions Logout" at bounding box center [709, 348] width 1082 height 47
